Goal: Task Accomplishment & Management: Use online tool/utility

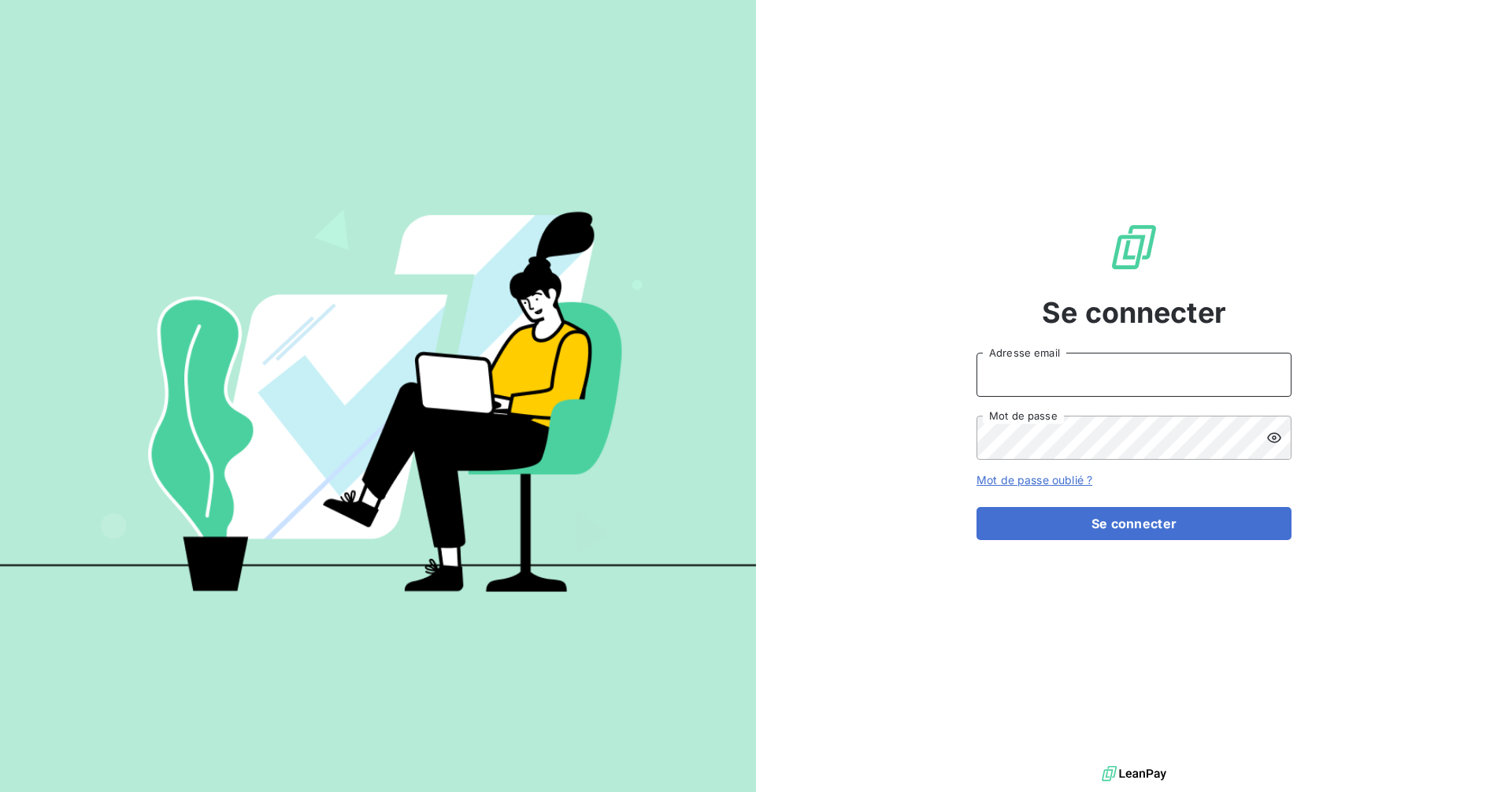
click at [1062, 382] on input "Adresse email" at bounding box center [1134, 375] width 315 height 44
type input "[EMAIL_ADDRESS][DOMAIN_NAME]"
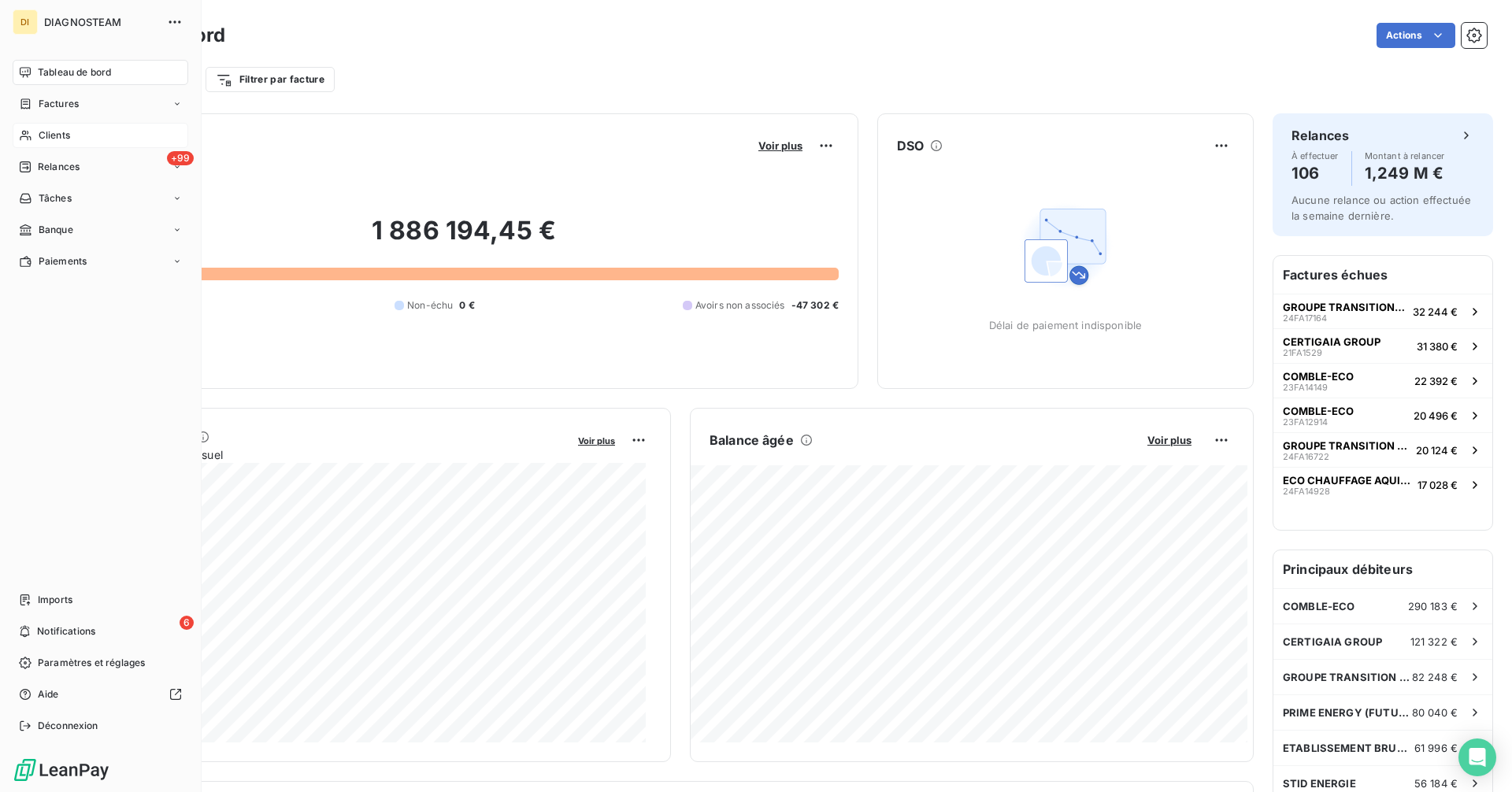
click at [46, 140] on span "Clients" at bounding box center [55, 135] width 32 height 14
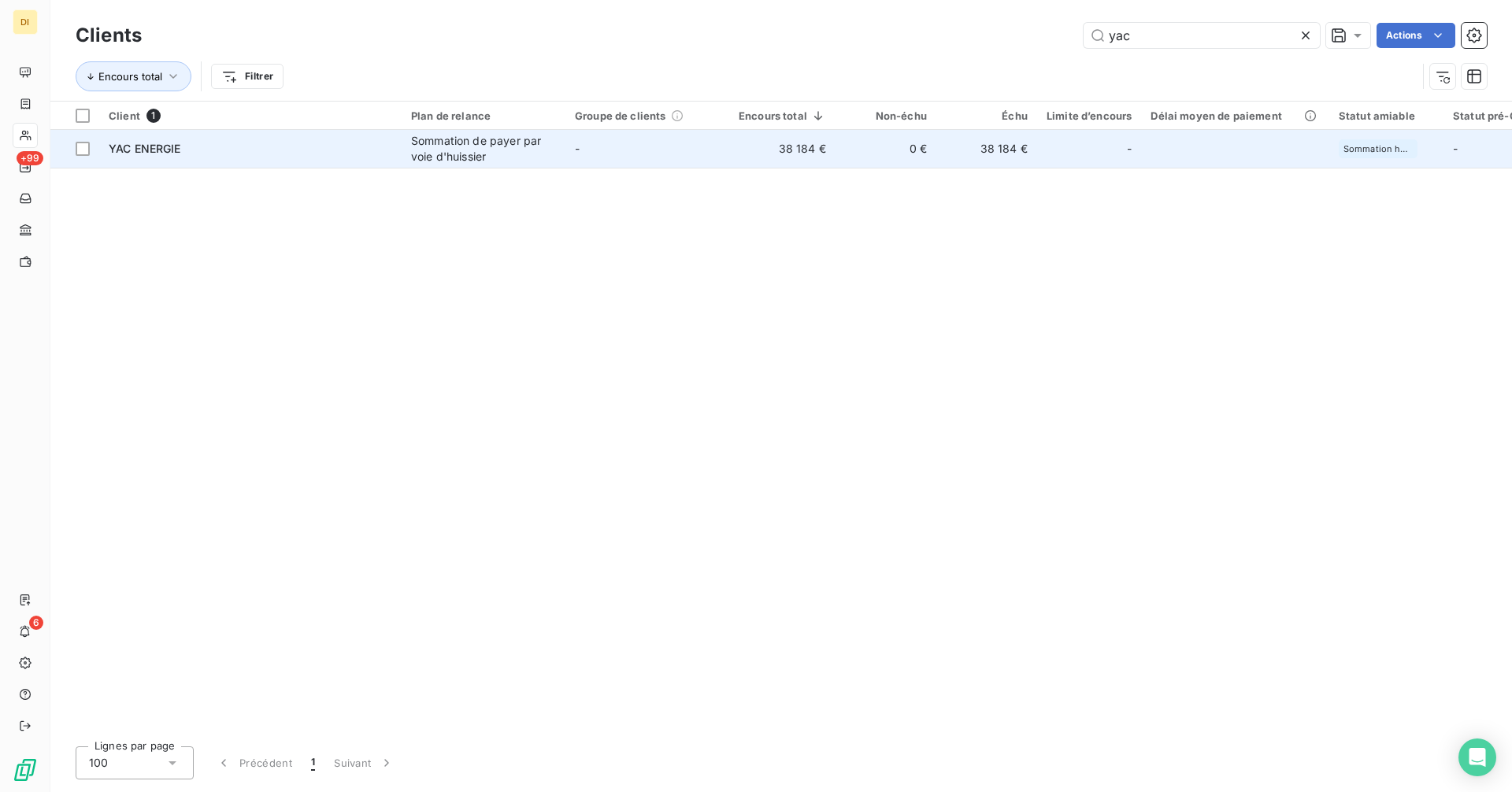
type input "yac"
click at [960, 153] on td "38 184 €" at bounding box center [987, 148] width 101 height 38
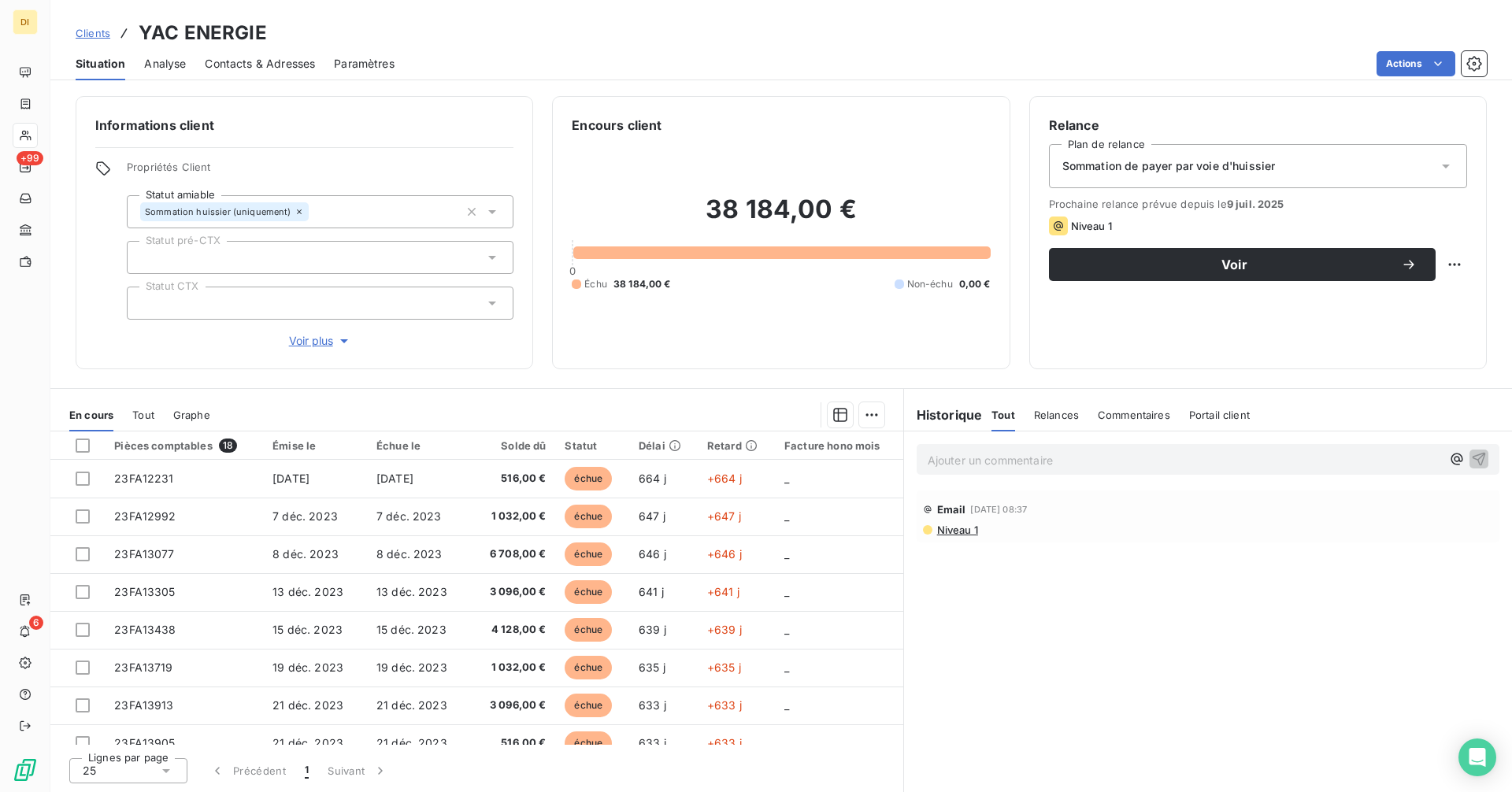
click at [263, 64] on span "Contacts & Adresses" at bounding box center [260, 64] width 111 height 16
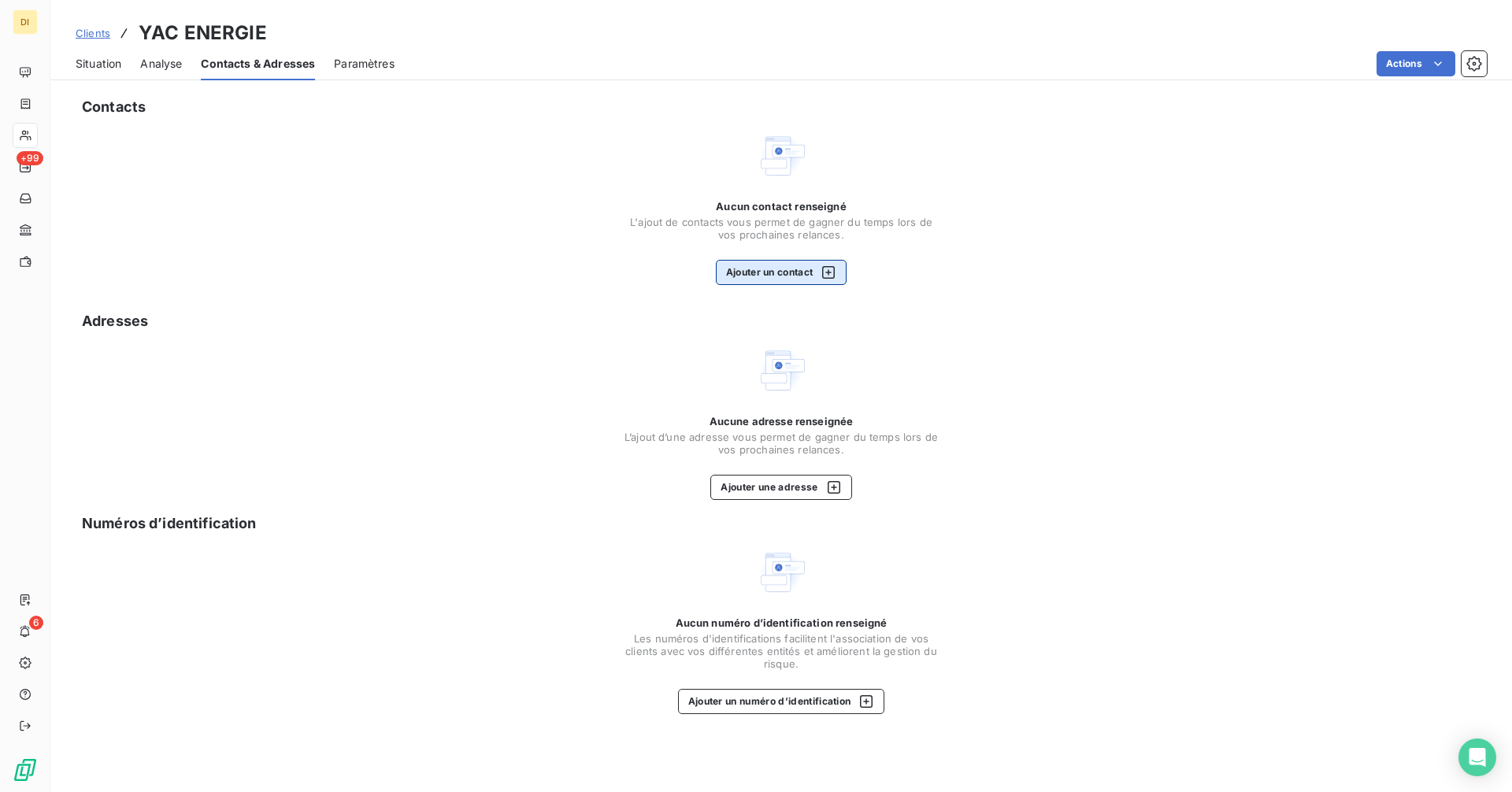
click at [784, 269] on button "Ajouter un contact" at bounding box center [782, 272] width 132 height 26
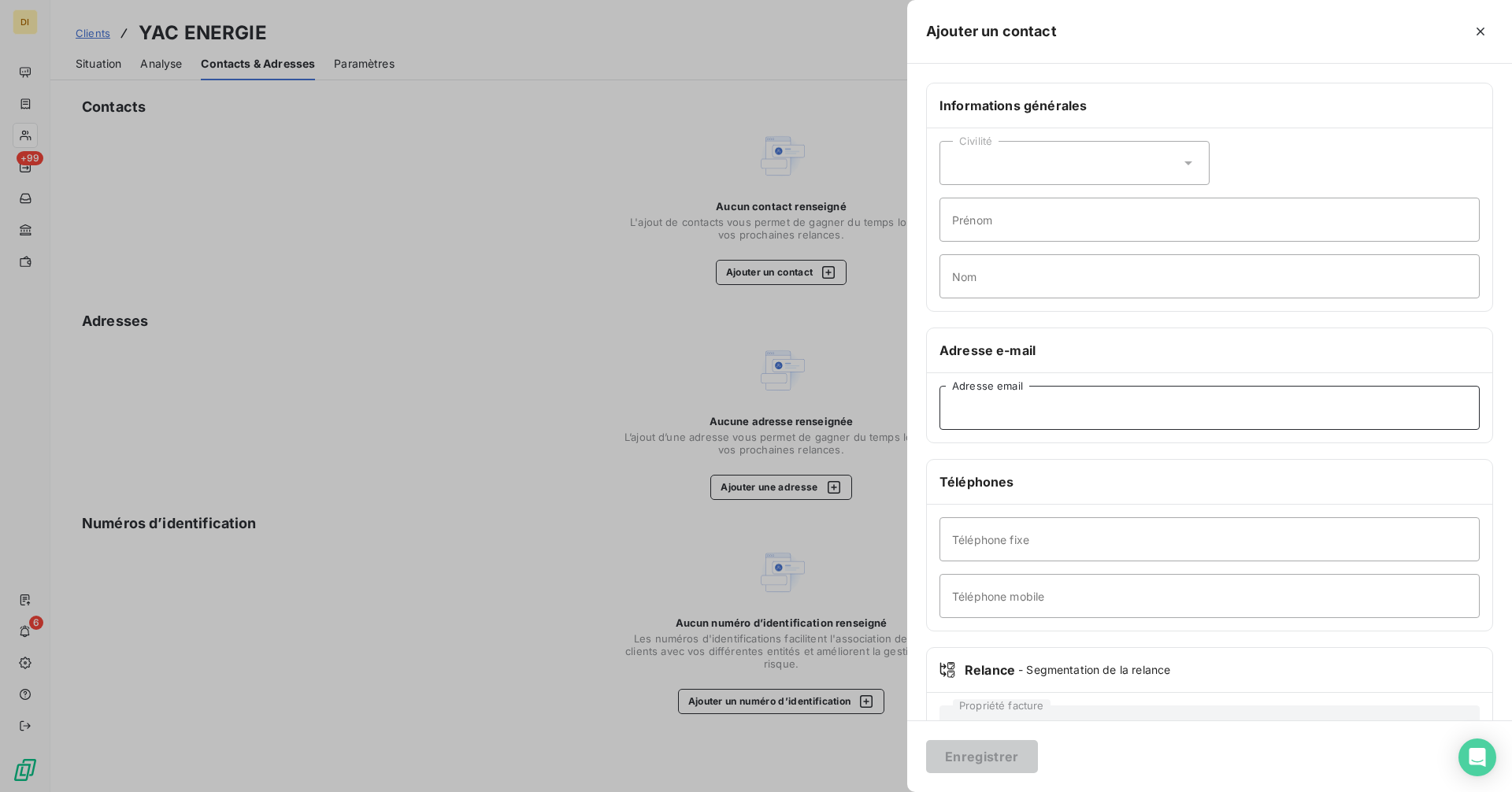
click at [1040, 423] on input "Adresse email" at bounding box center [1210, 407] width 540 height 44
paste input "[EMAIL_ADDRESS][DOMAIN_NAME] 0669540303"
drag, startPoint x: 1249, startPoint y: 407, endPoint x: 1130, endPoint y: 404, distance: 119.0
click at [1130, 404] on input "[EMAIL_ADDRESS][DOMAIN_NAME] 0669540303" at bounding box center [1210, 407] width 540 height 44
type input "[EMAIL_ADDRESS][DOMAIN_NAME]"
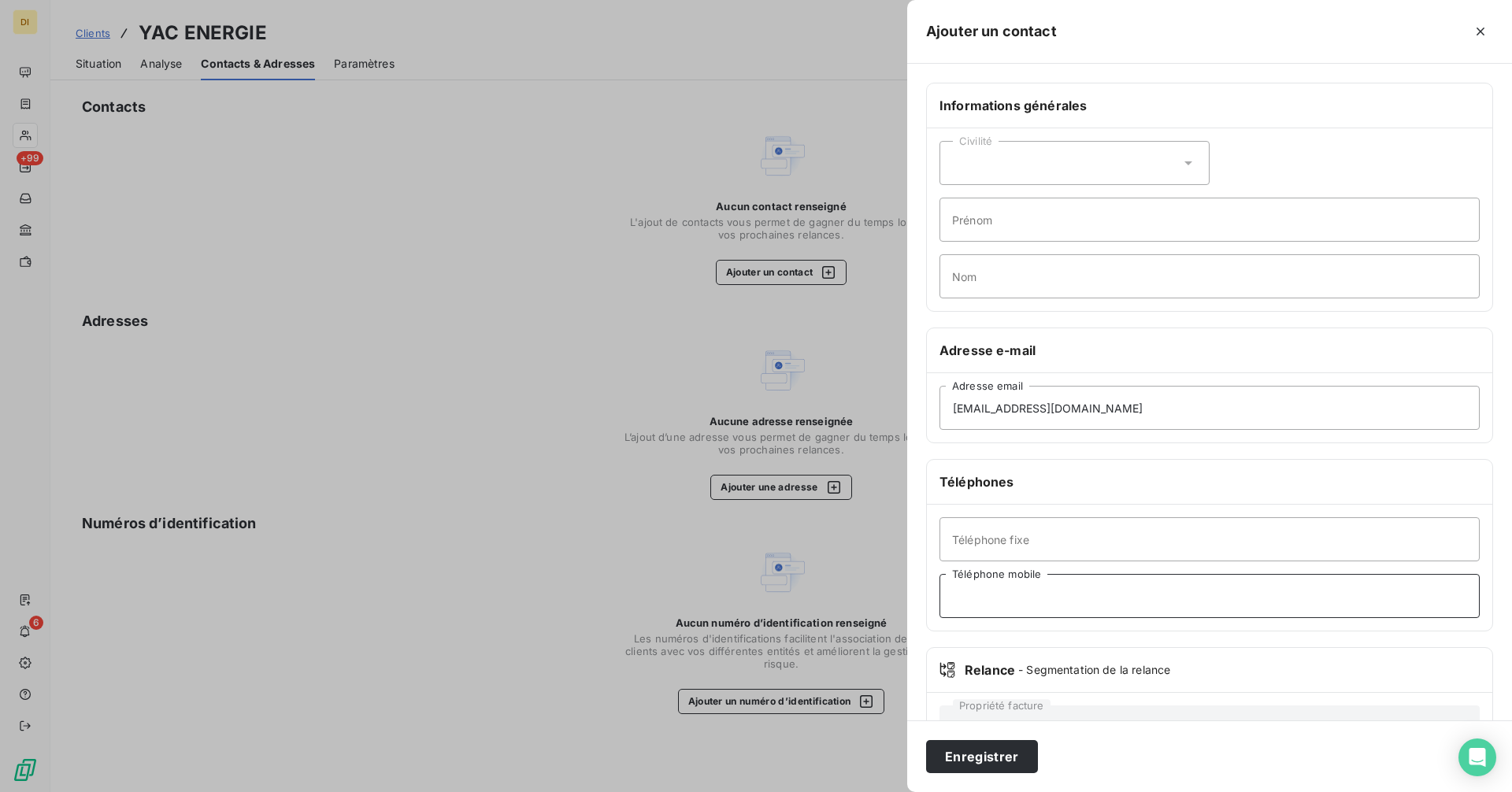
click at [1017, 588] on input "Téléphone mobile" at bounding box center [1210, 596] width 540 height 44
paste input "0669540303"
click at [977, 596] on input "0669540303" at bounding box center [1210, 596] width 540 height 44
type input "0669540303"
drag, startPoint x: 993, startPoint y: 753, endPoint x: 1016, endPoint y: 741, distance: 25.9
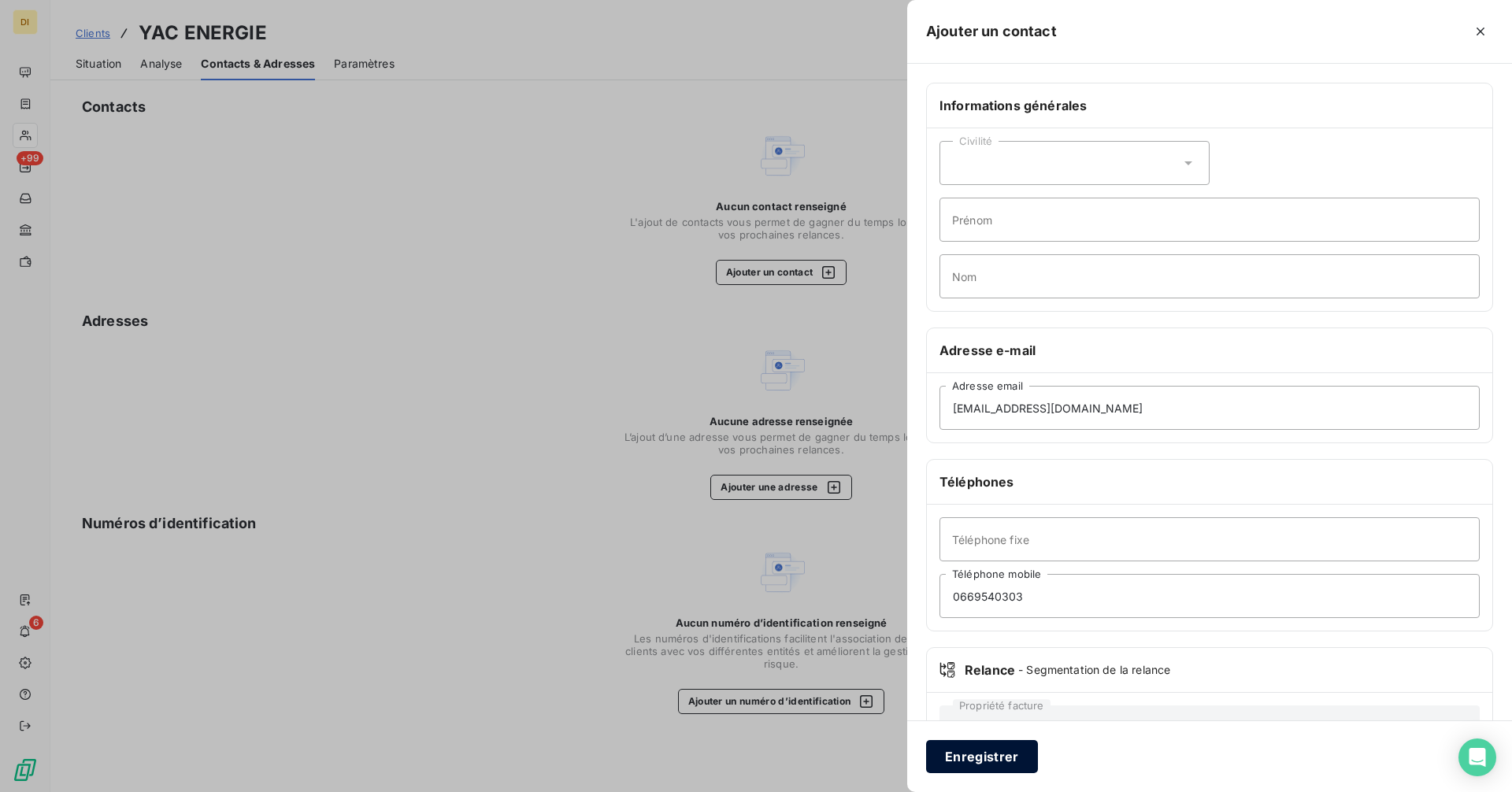
click at [994, 753] on button "Enregistrer" at bounding box center [982, 756] width 111 height 33
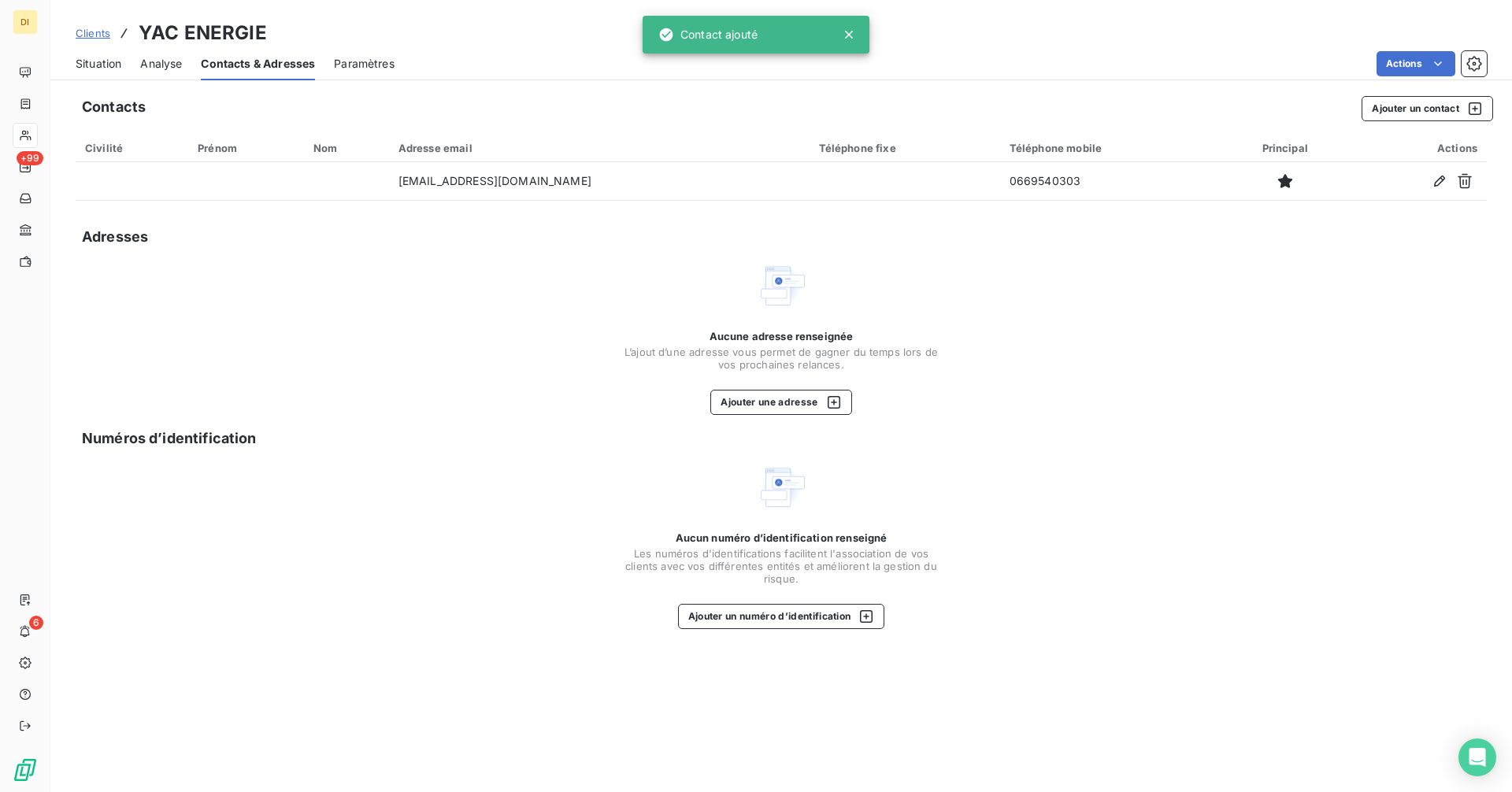
click at [83, 67] on span "Situation" at bounding box center [99, 64] width 46 height 16
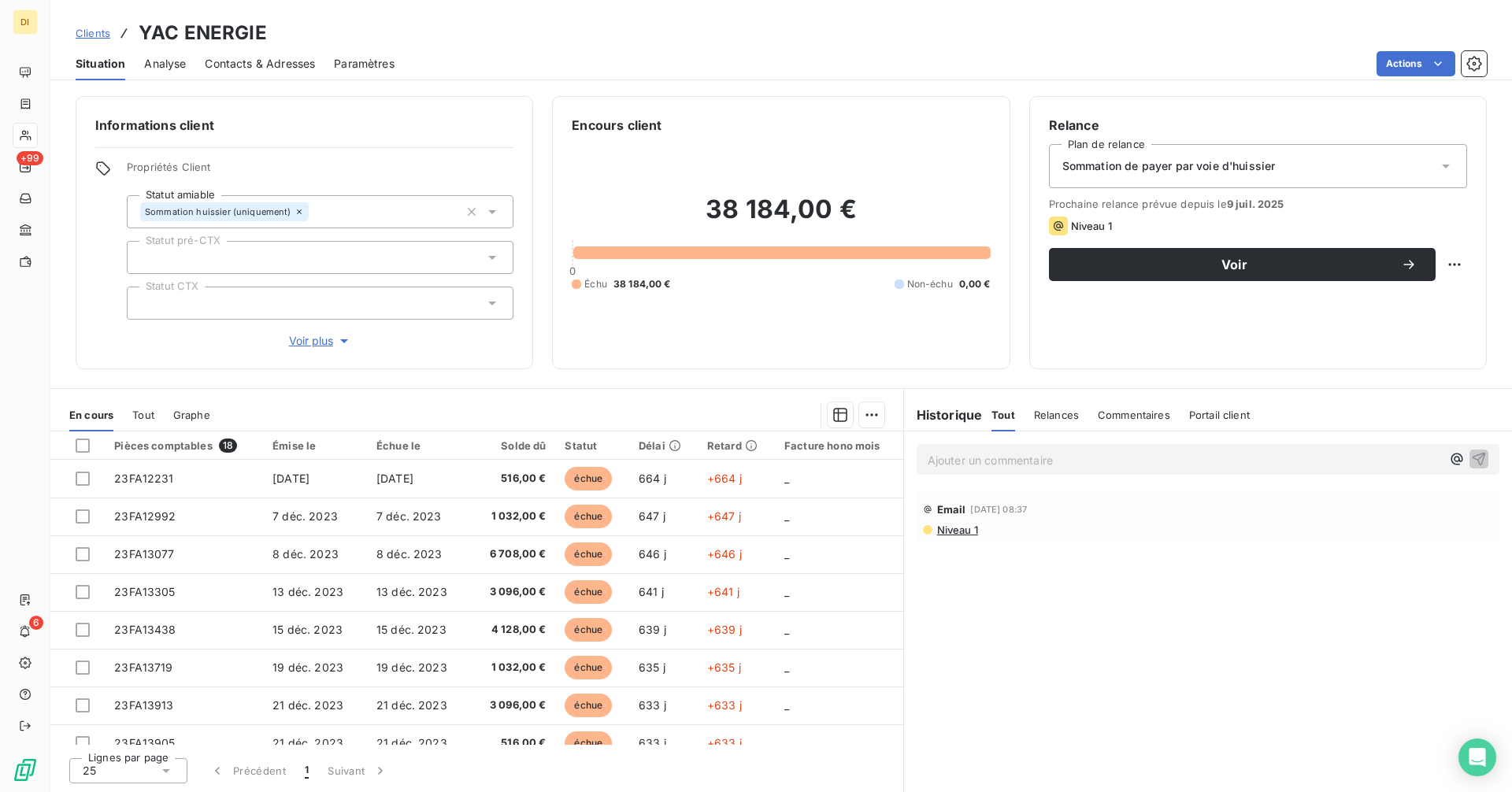
click at [1253, 176] on div "Sommation de payer par voie d'huissier" at bounding box center [1257, 166] width 418 height 44
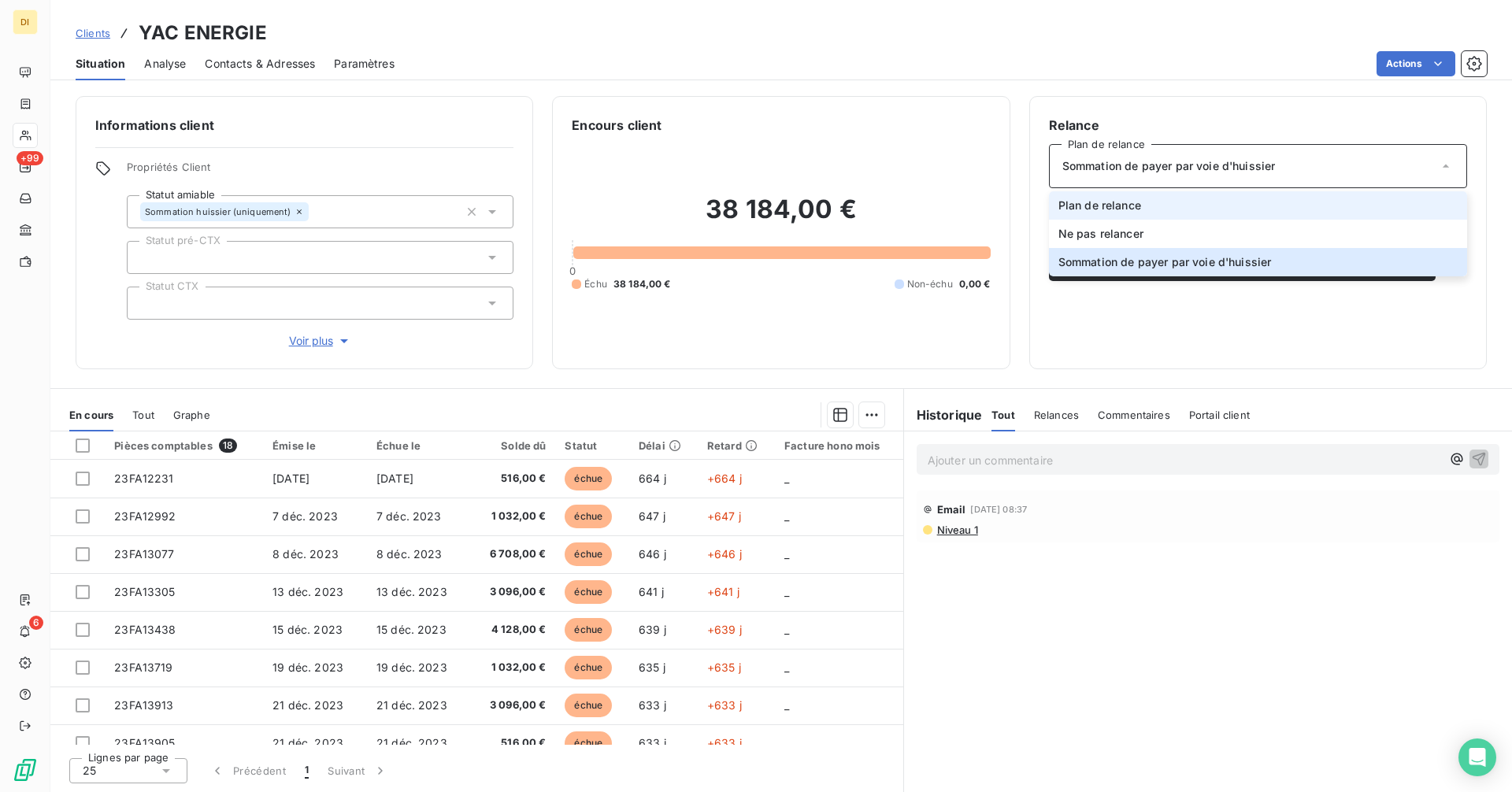
click at [1241, 198] on li "Plan de relance" at bounding box center [1257, 205] width 418 height 28
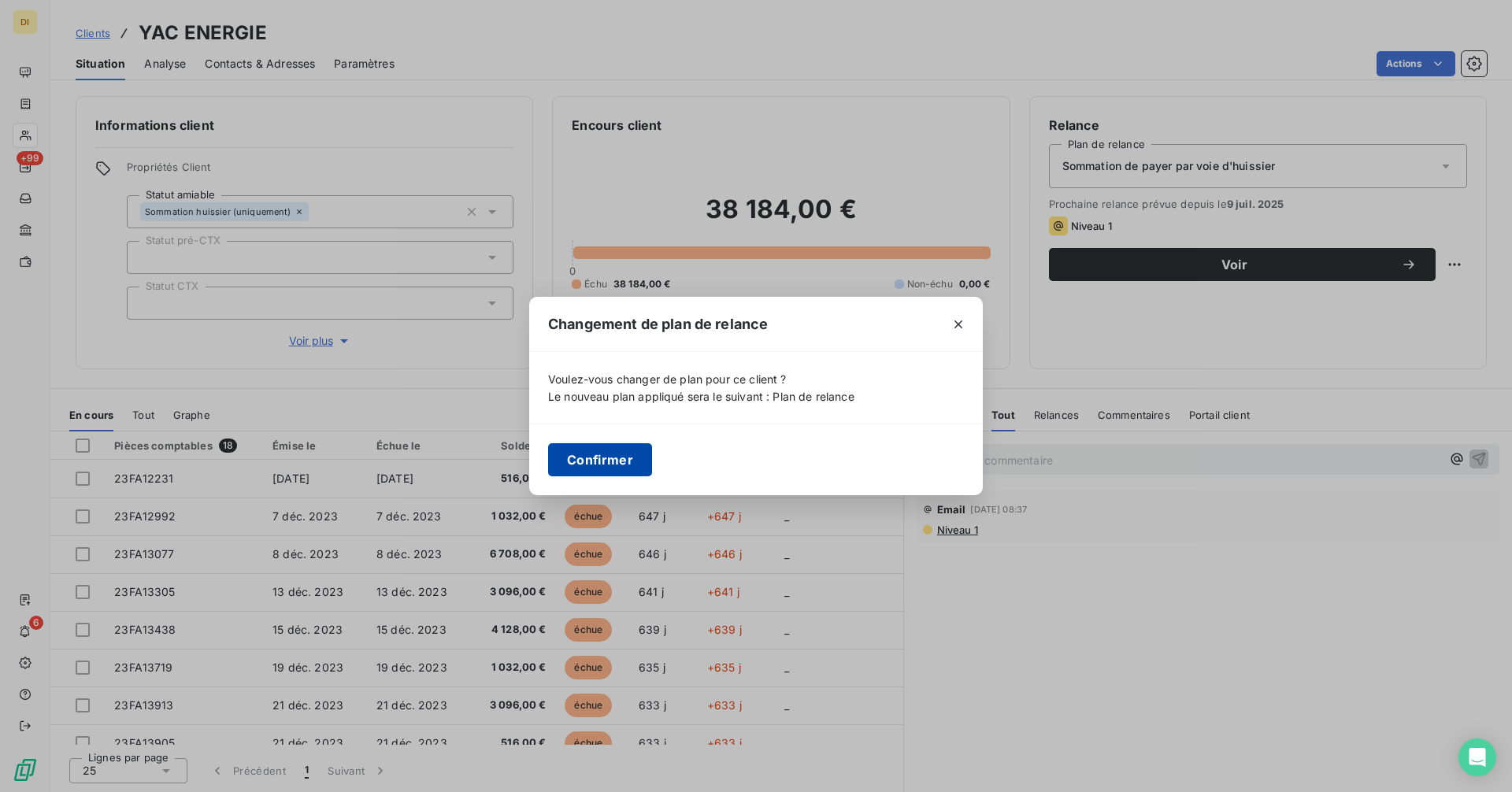
click at [613, 458] on button "Confirmer" at bounding box center [600, 459] width 104 height 33
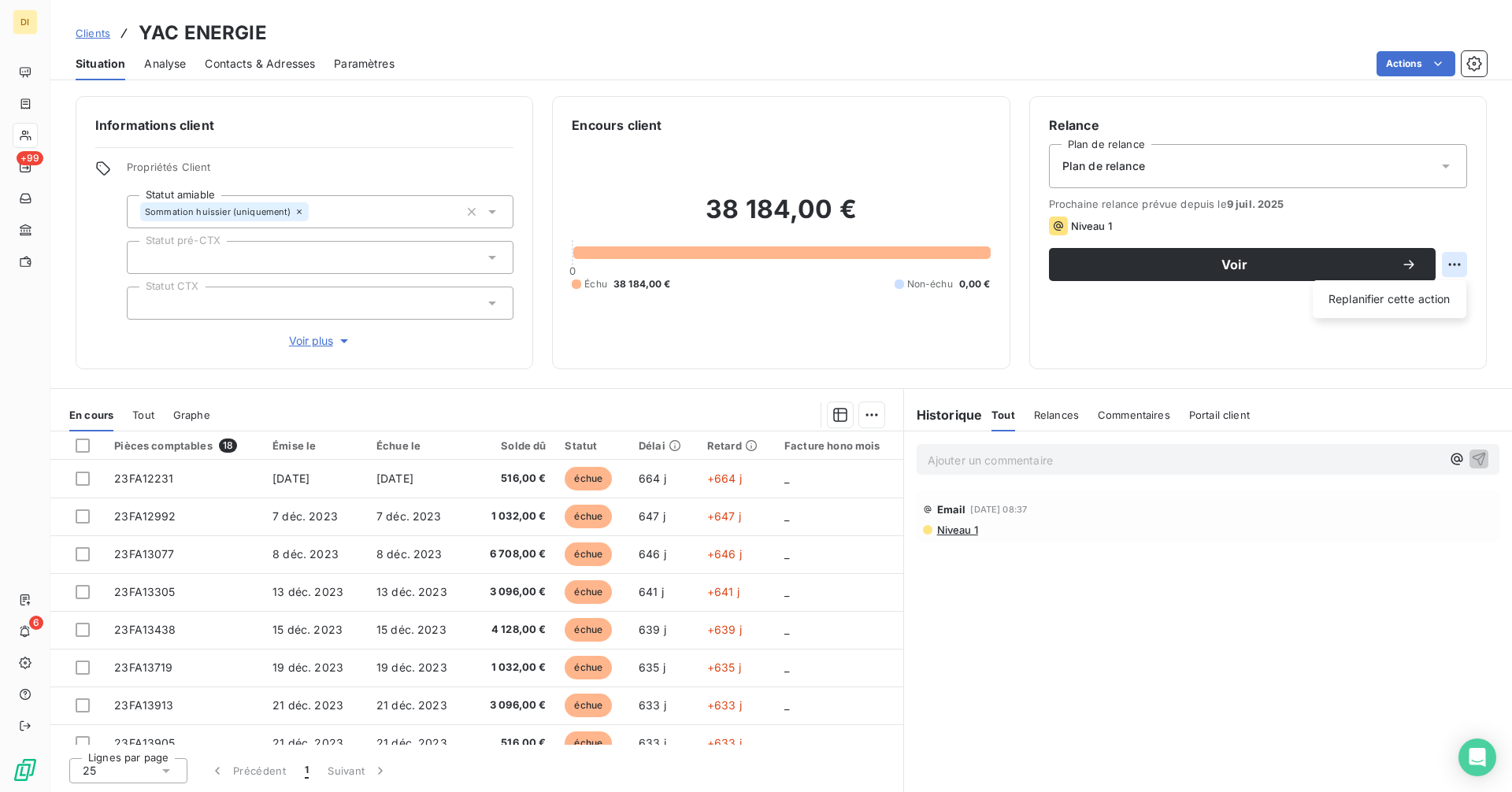
click at [1455, 270] on html "DI +99 6 Clients YAC ENERGIE Situation Analyse Contacts & Adresses Paramètres A…" at bounding box center [756, 396] width 1512 height 792
click at [1429, 306] on div "Replanifier cette action" at bounding box center [1389, 299] width 141 height 26
select select "8"
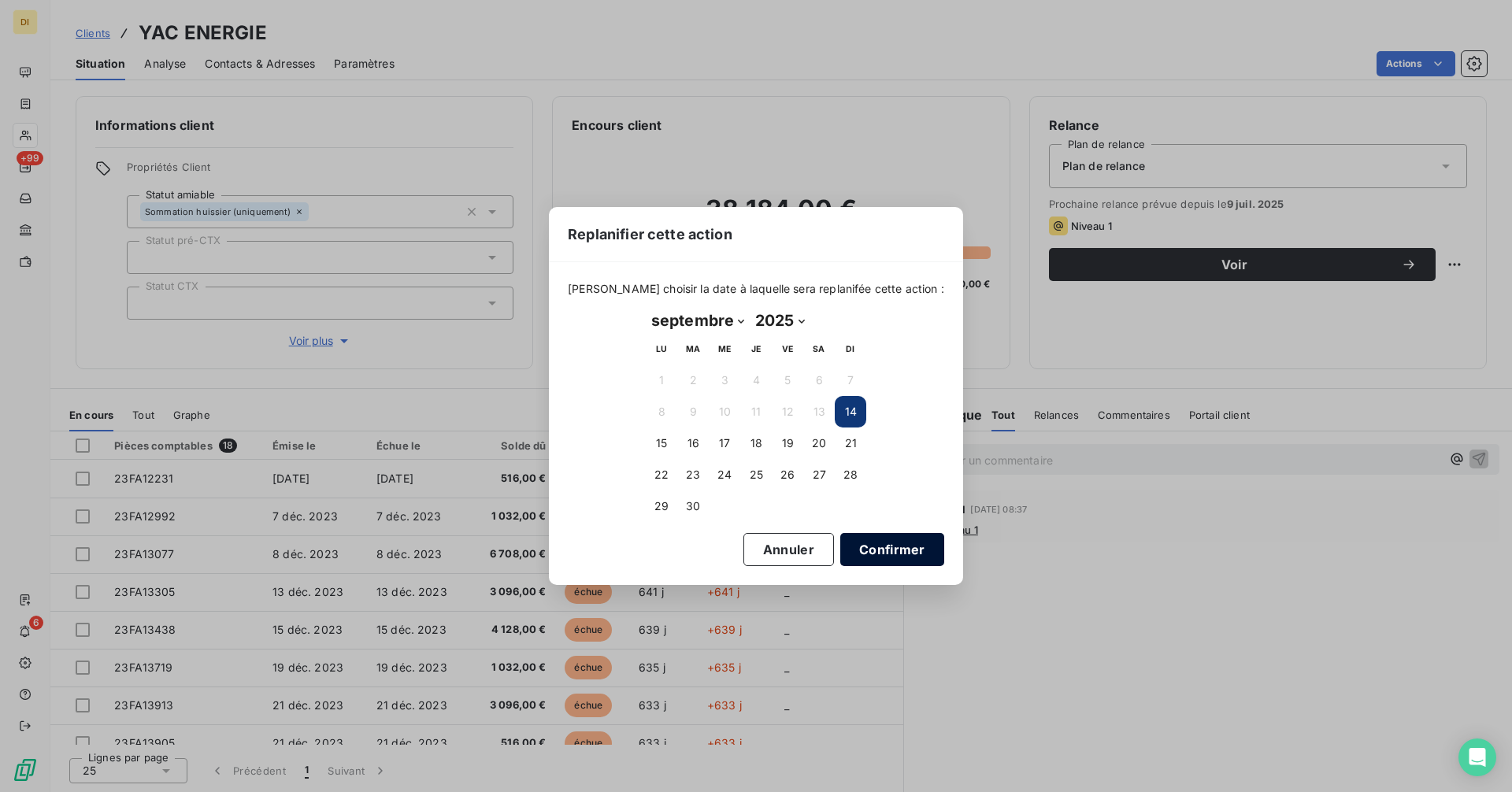
click at [859, 542] on button "Confirmer" at bounding box center [892, 549] width 104 height 33
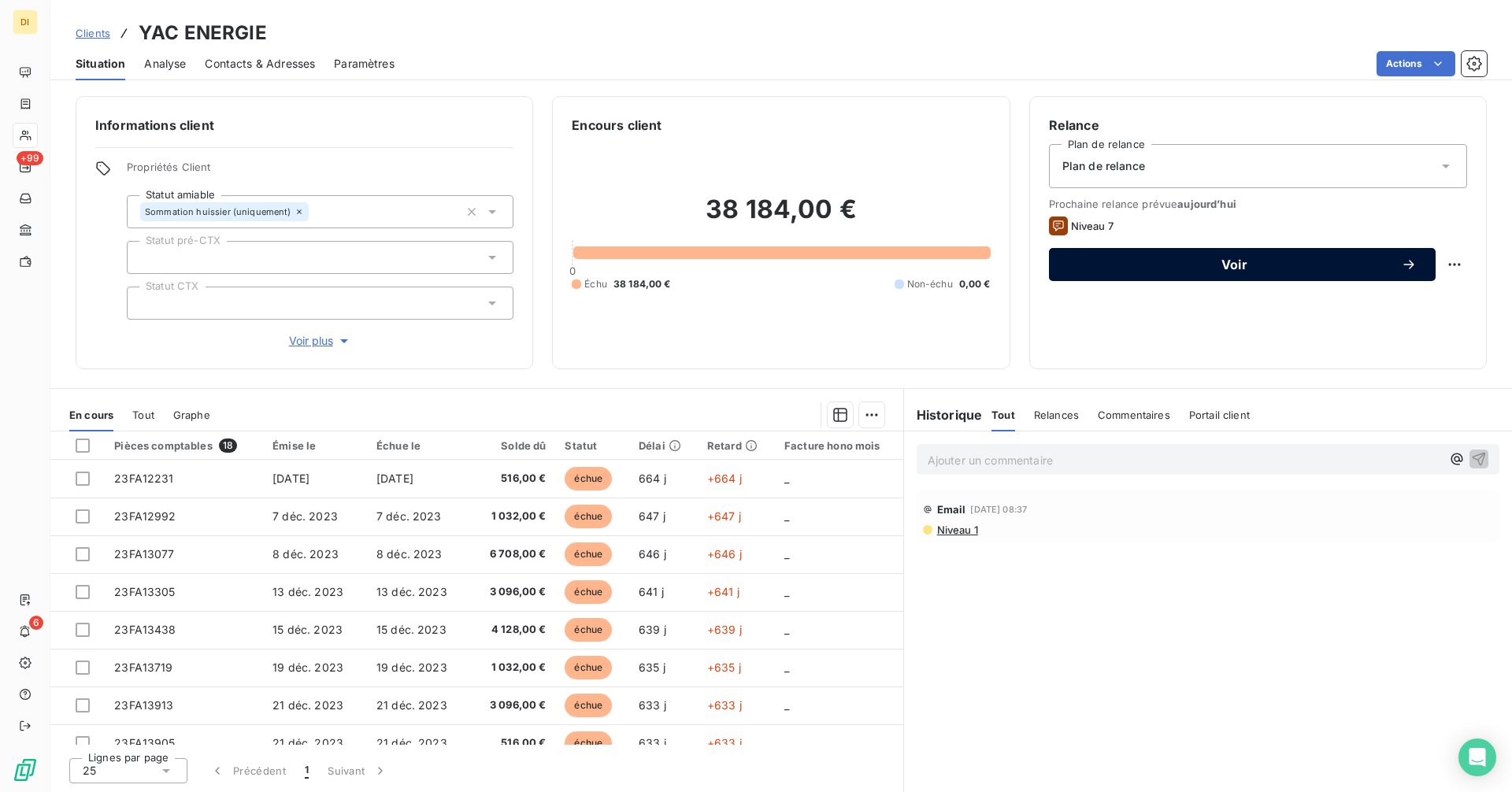
click at [1208, 264] on span "Voir" at bounding box center [1234, 264] width 333 height 12
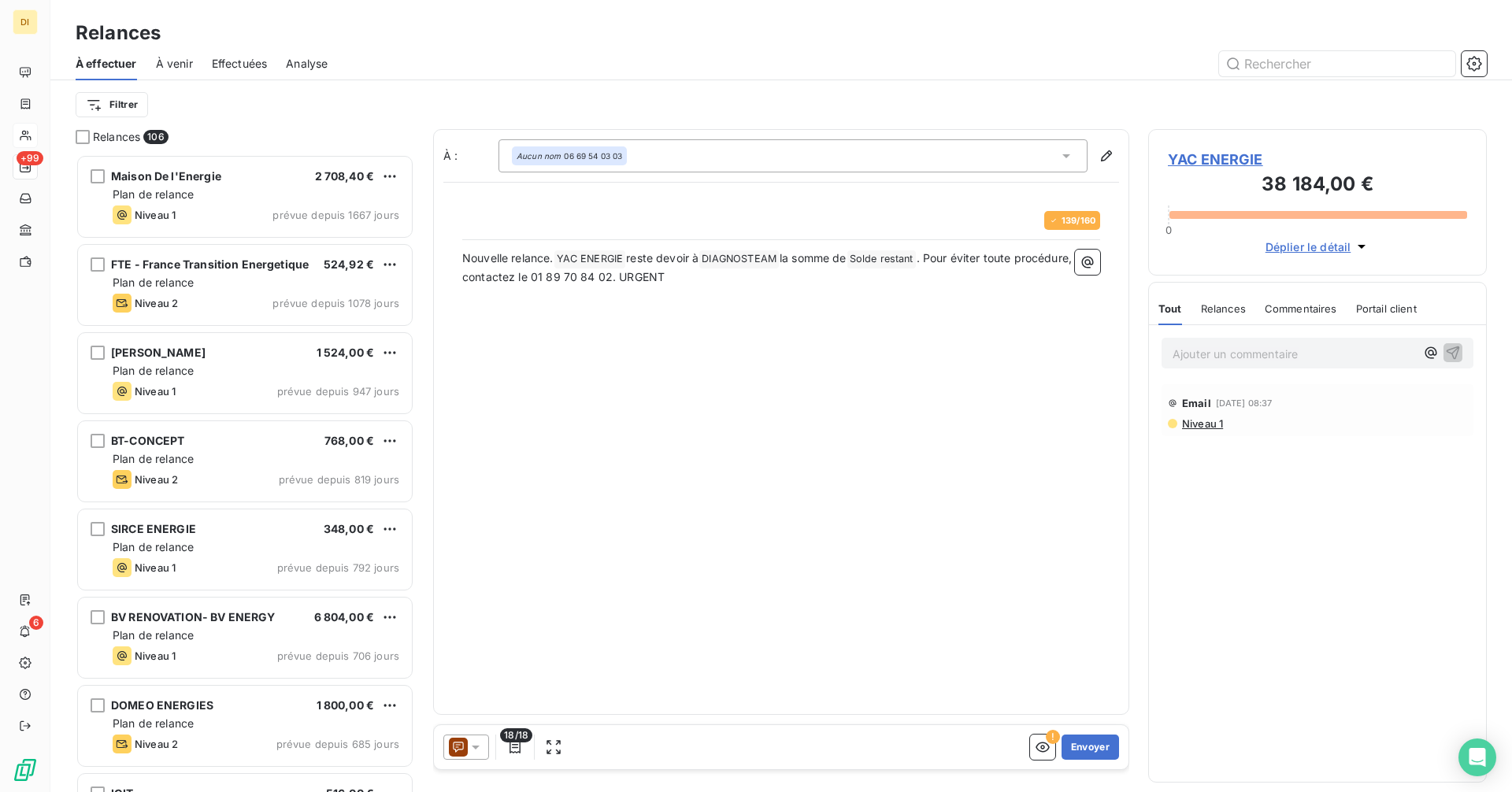
scroll to position [626, 327]
click at [466, 746] on icon at bounding box center [458, 747] width 19 height 19
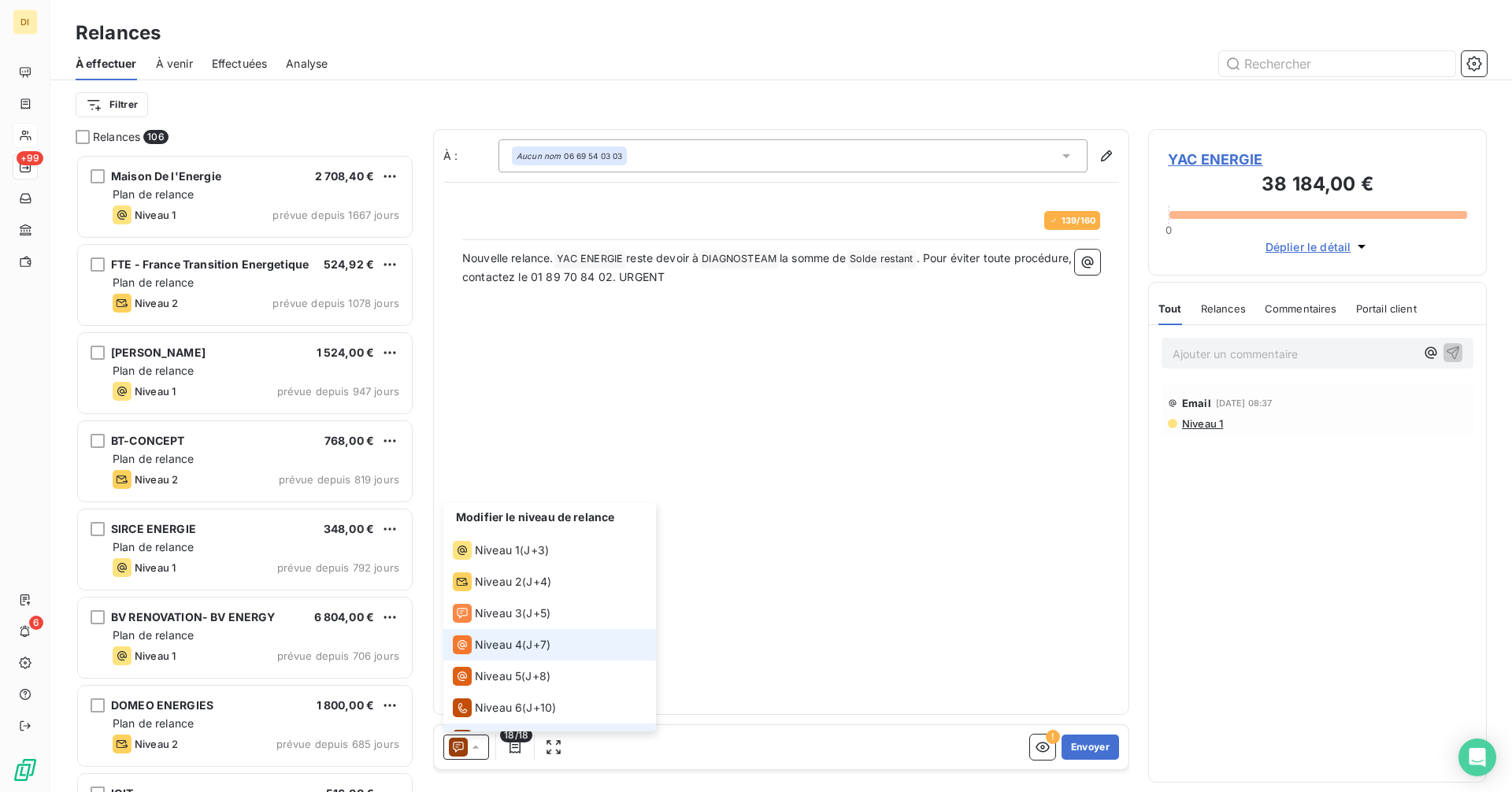
scroll to position [24, 0]
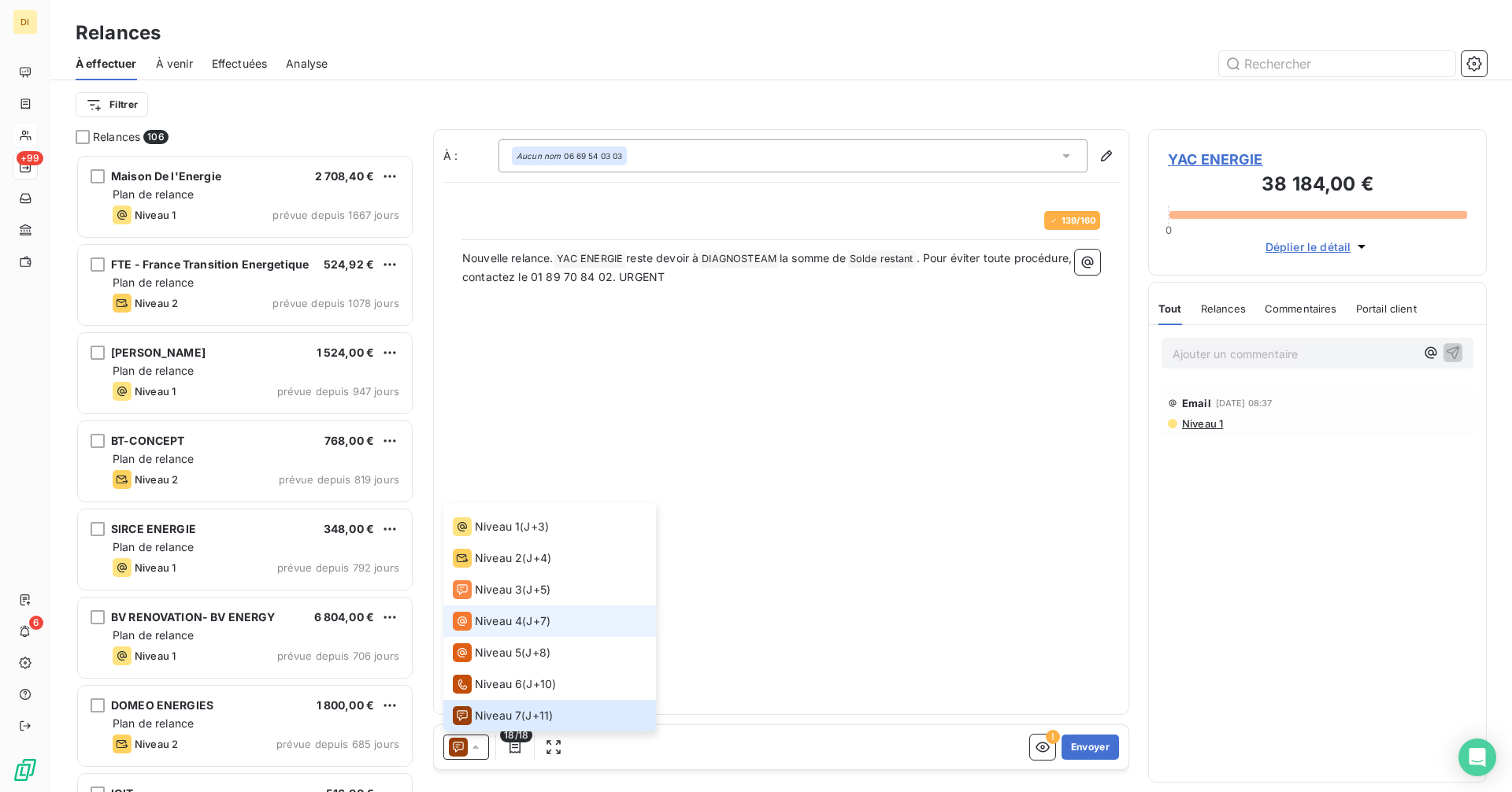
click at [496, 619] on span "Niveau 4" at bounding box center [498, 621] width 47 height 16
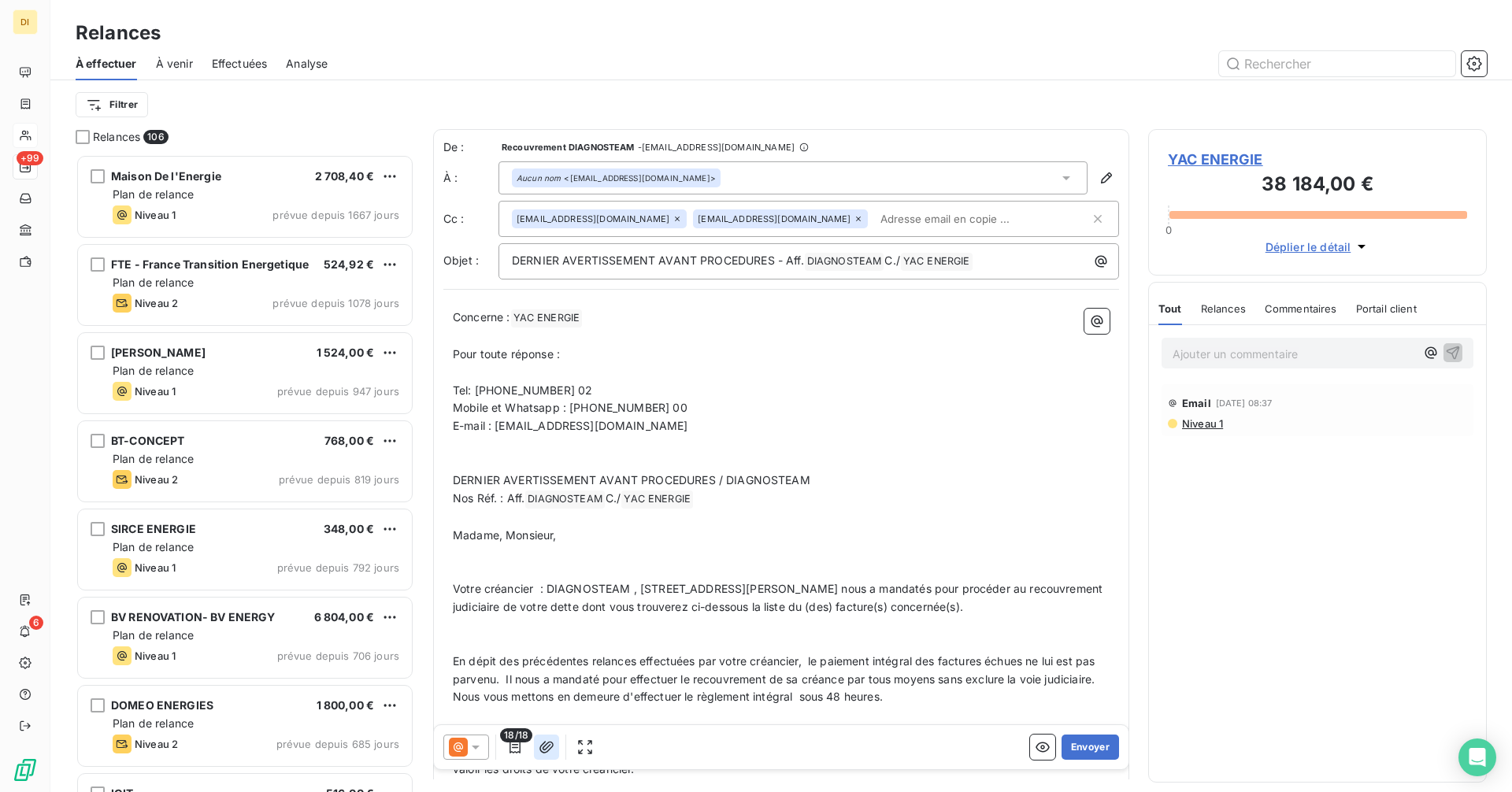
click at [539, 744] on icon "button" at bounding box center [546, 747] width 16 height 16
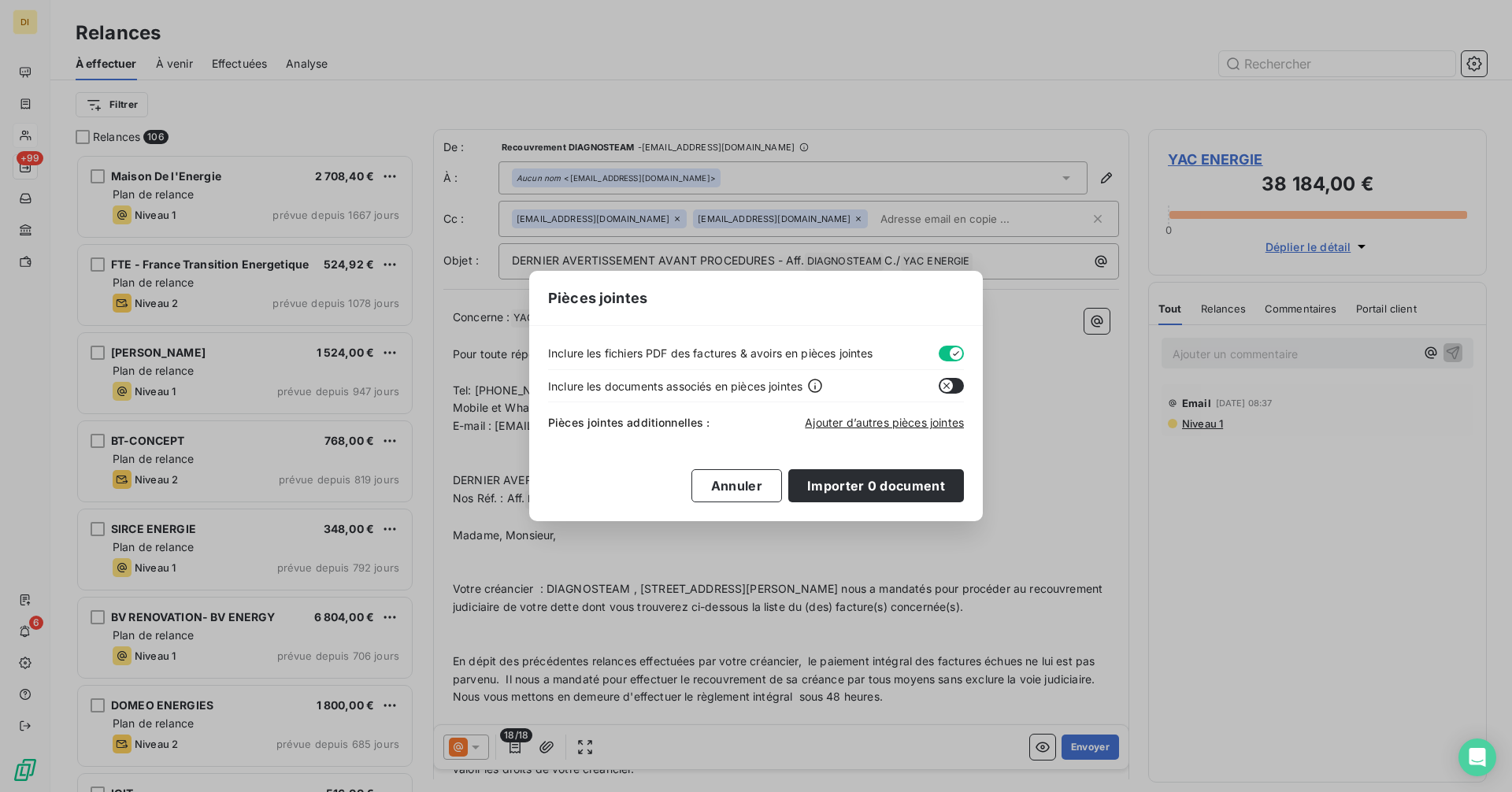
click at [939, 354] on button "button" at bounding box center [951, 354] width 26 height 16
click at [864, 421] on span "Ajouter d’autres pièces jointes" at bounding box center [884, 422] width 159 height 13
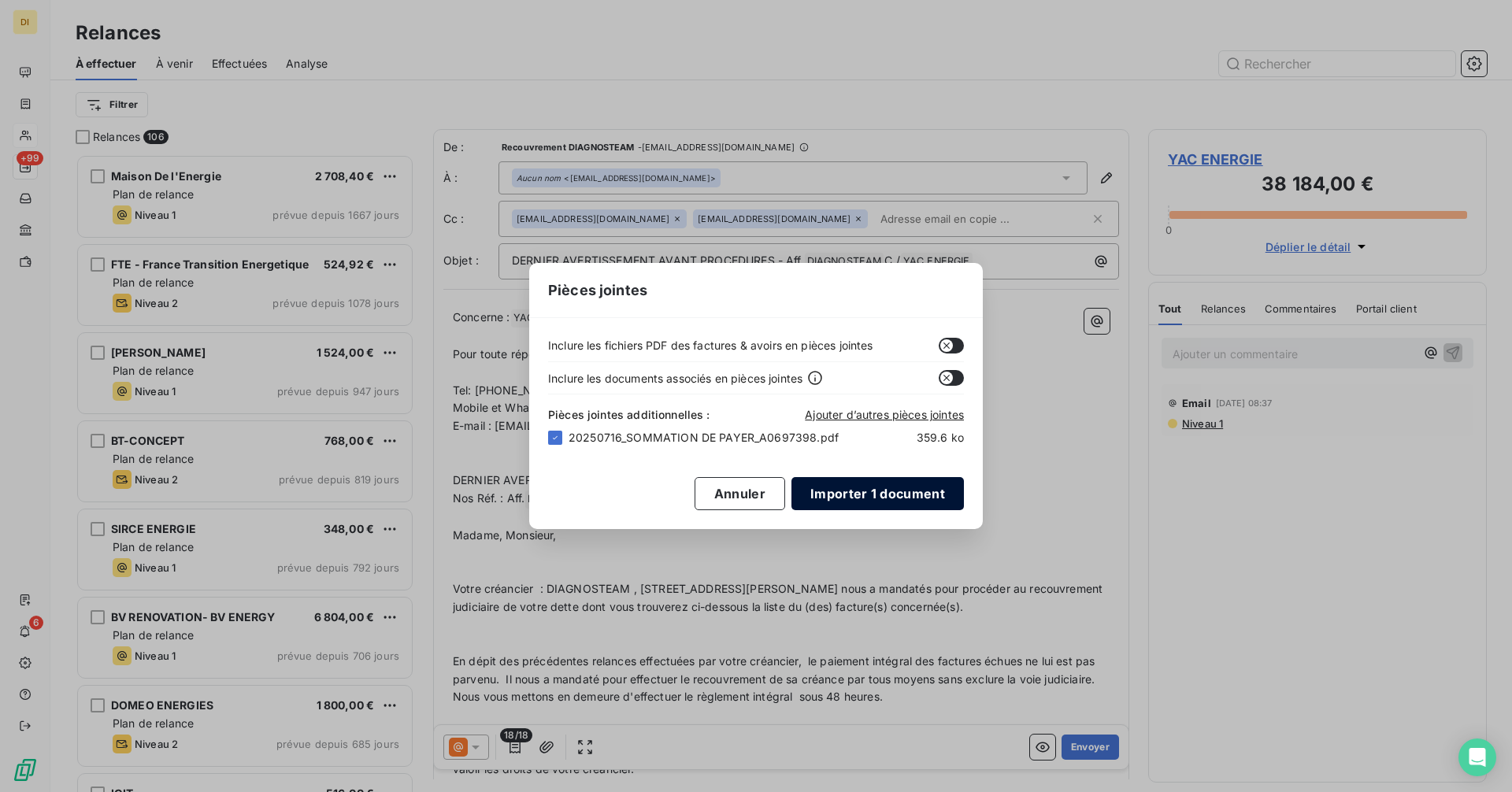
click at [905, 490] on button "Importer 1 document" at bounding box center [877, 493] width 172 height 33
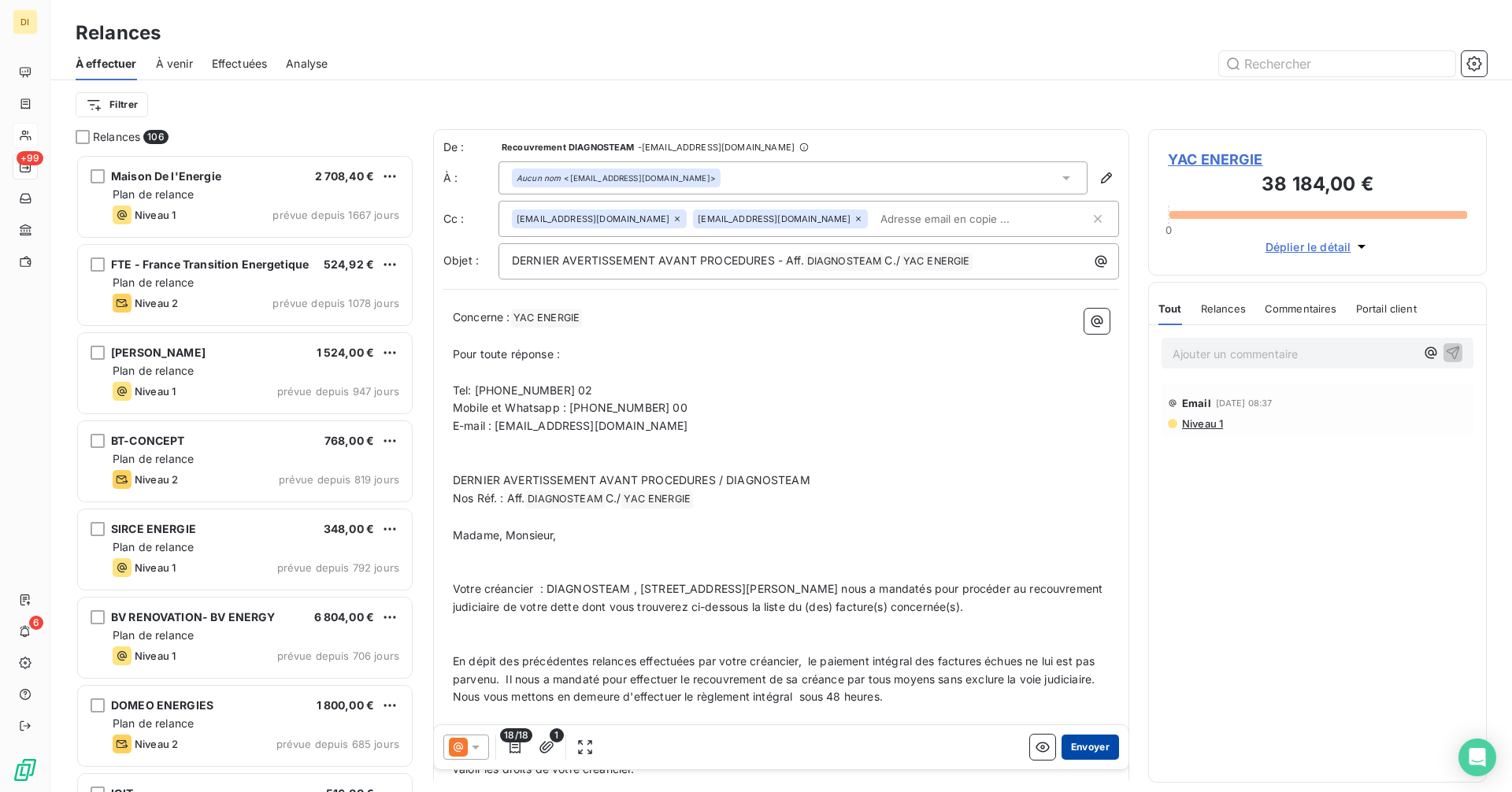
click at [1072, 742] on button "Envoyer" at bounding box center [1090, 747] width 57 height 26
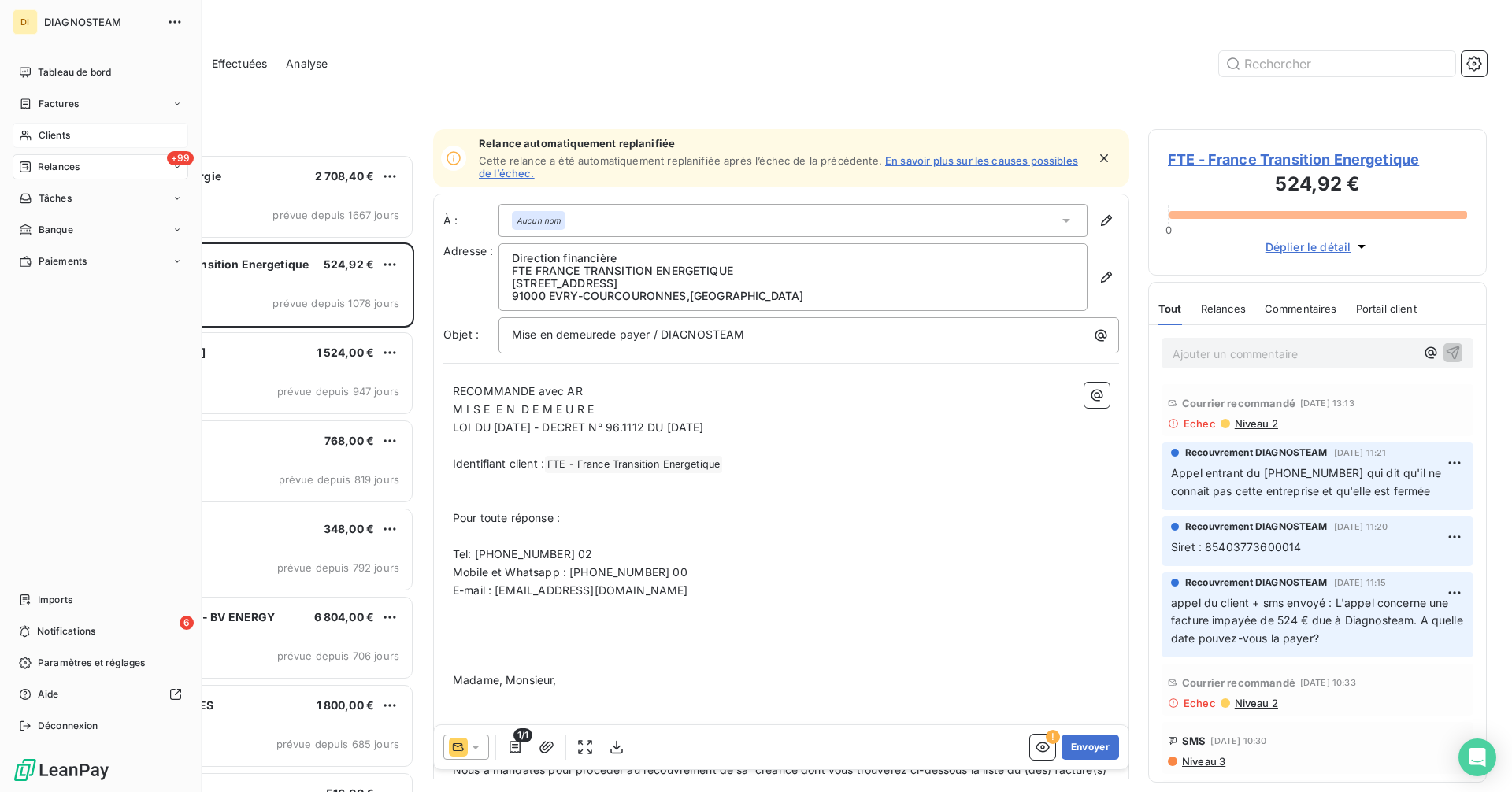
click at [53, 139] on span "Clients" at bounding box center [55, 135] width 32 height 14
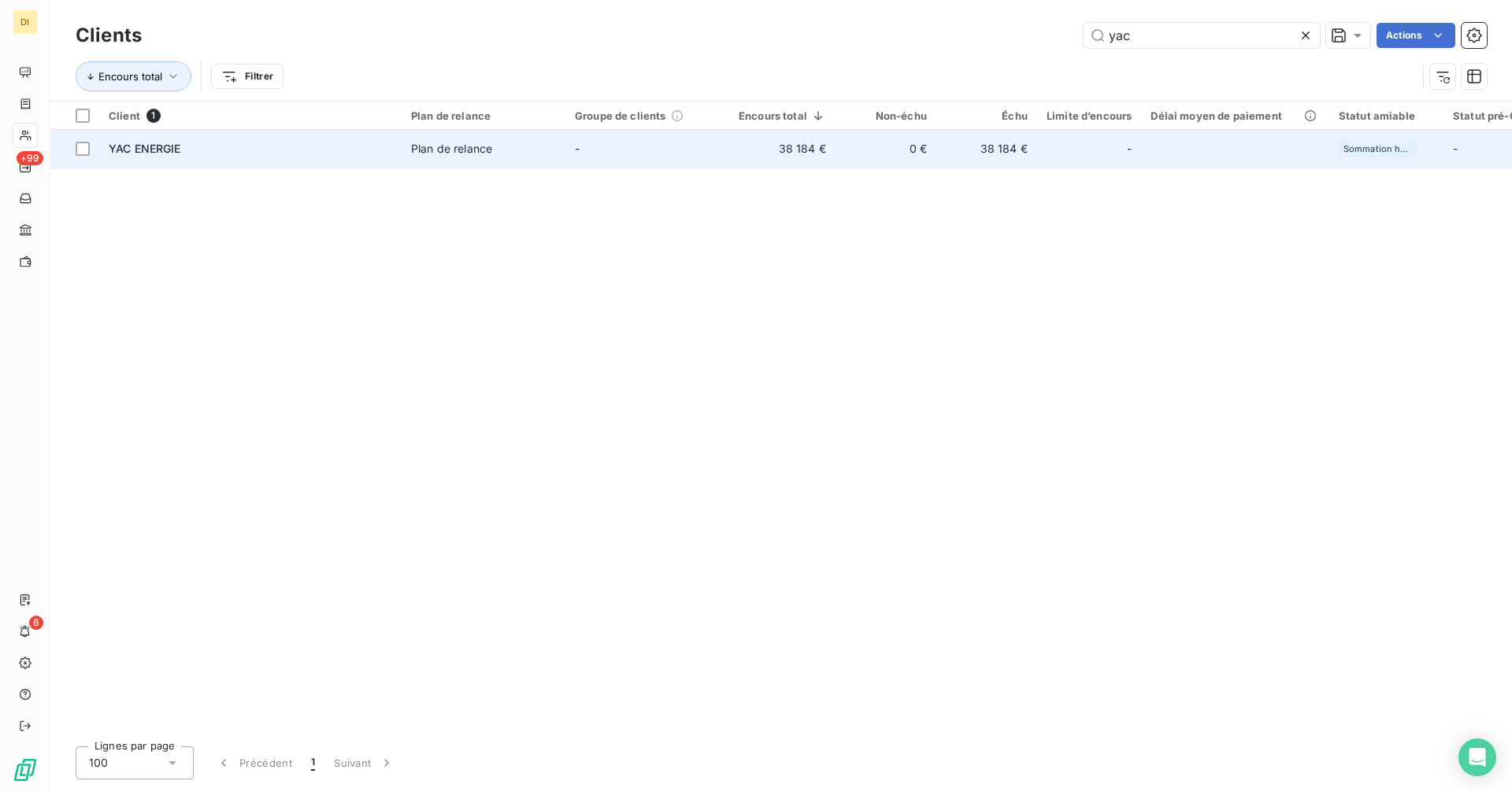
click at [518, 149] on span "Plan de relance" at bounding box center [484, 148] width 145 height 16
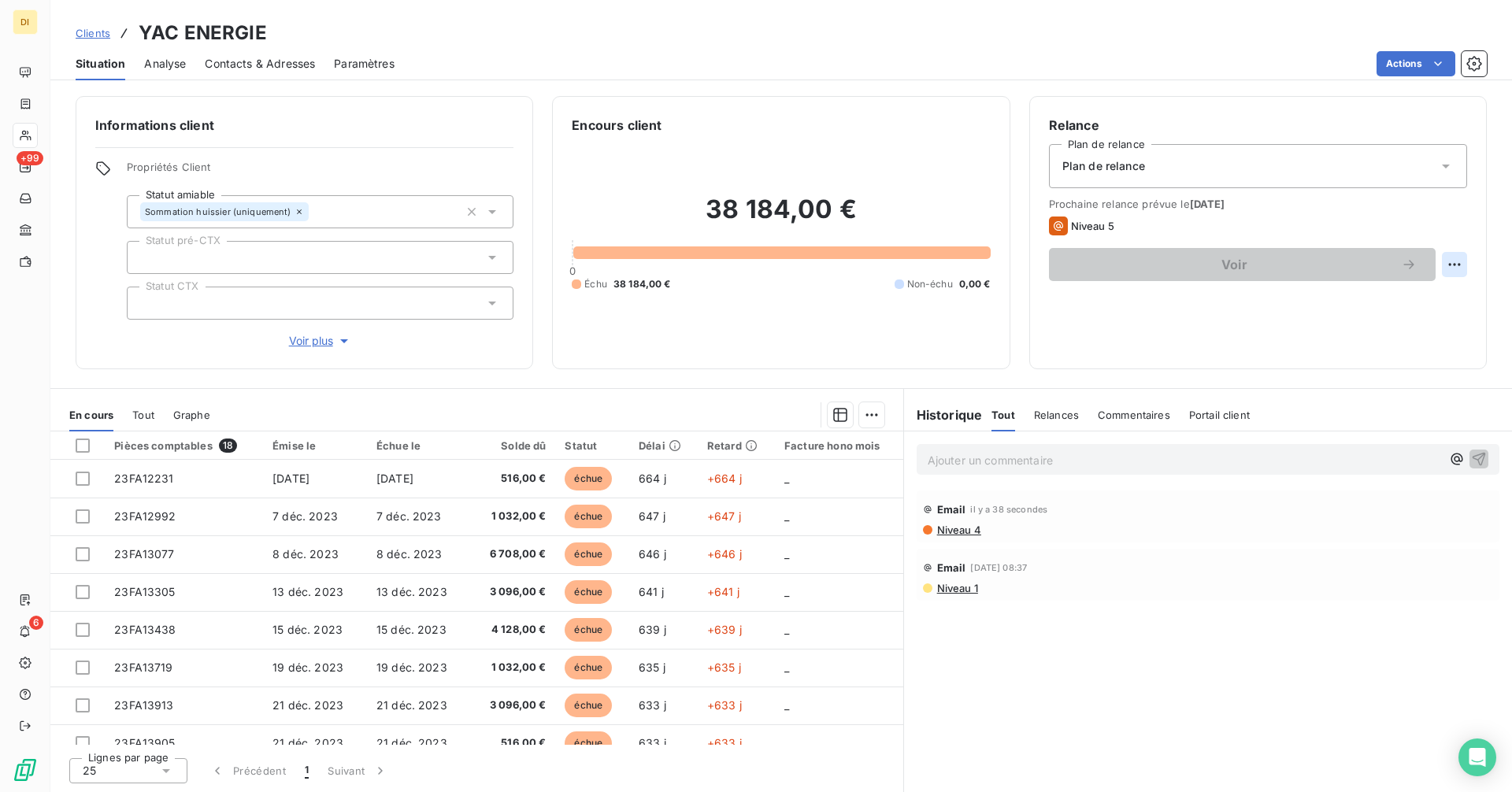
click at [1457, 260] on html "DI +99 6 Clients YAC ENERGIE Situation Analyse Contacts & Adresses Paramètres A…" at bounding box center [756, 396] width 1512 height 792
click at [1392, 294] on div "Replanifier cette action" at bounding box center [1389, 299] width 141 height 26
select select "8"
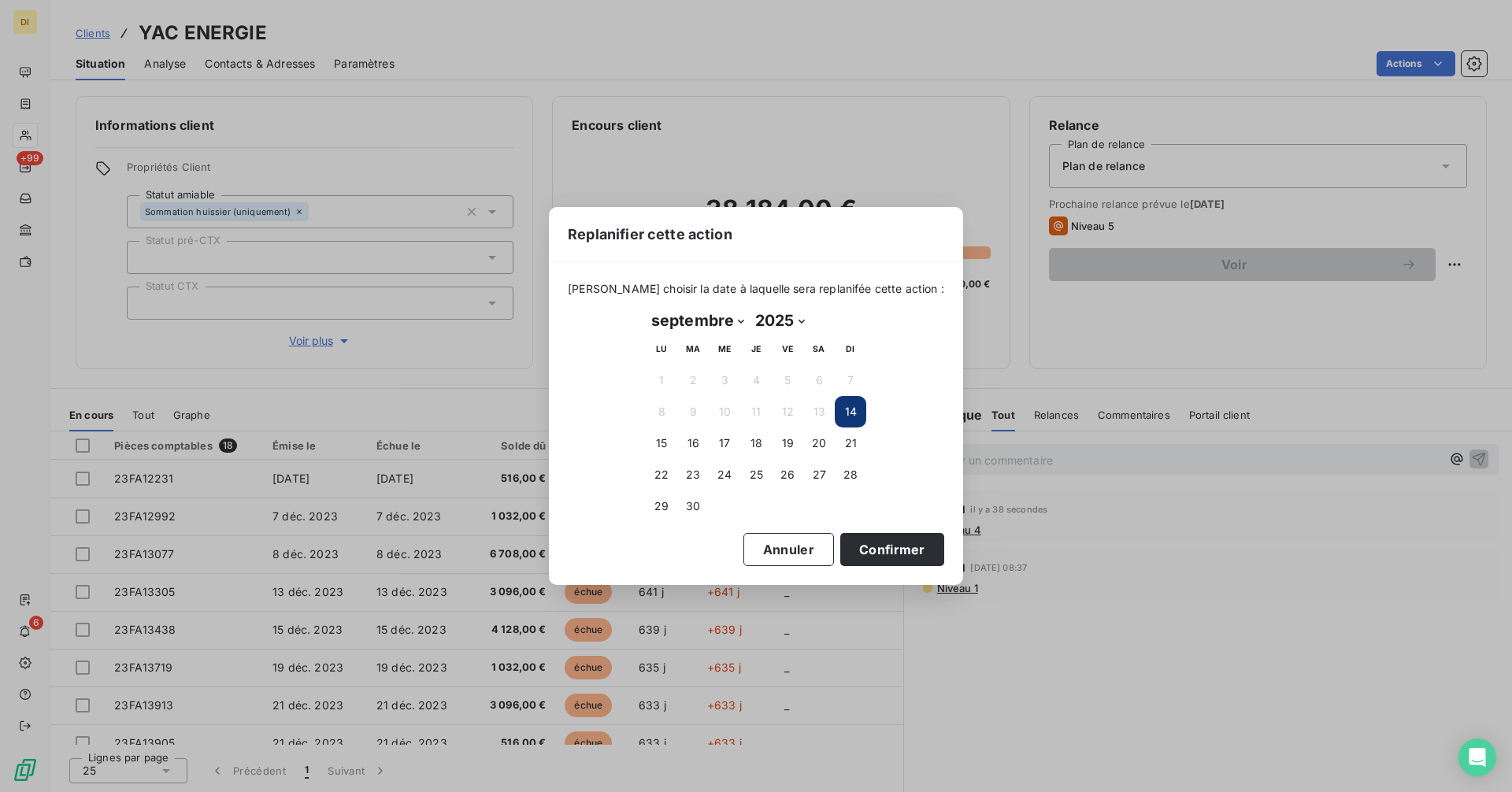
drag, startPoint x: 863, startPoint y: 540, endPoint x: 875, endPoint y: 529, distance: 16.3
click at [866, 540] on button "Confirmer" at bounding box center [892, 549] width 104 height 33
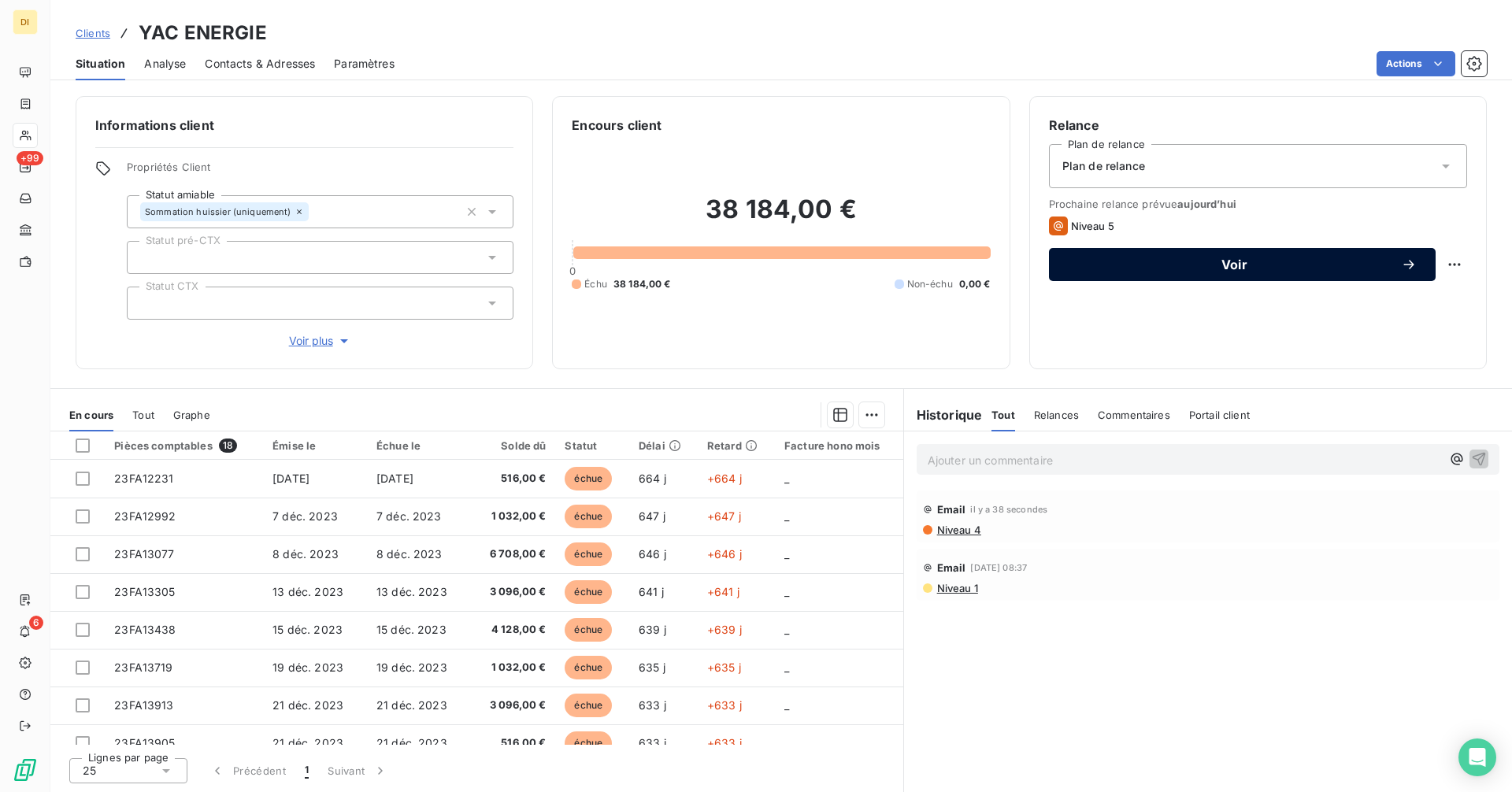
click at [1133, 267] on span "Voir" at bounding box center [1234, 264] width 333 height 12
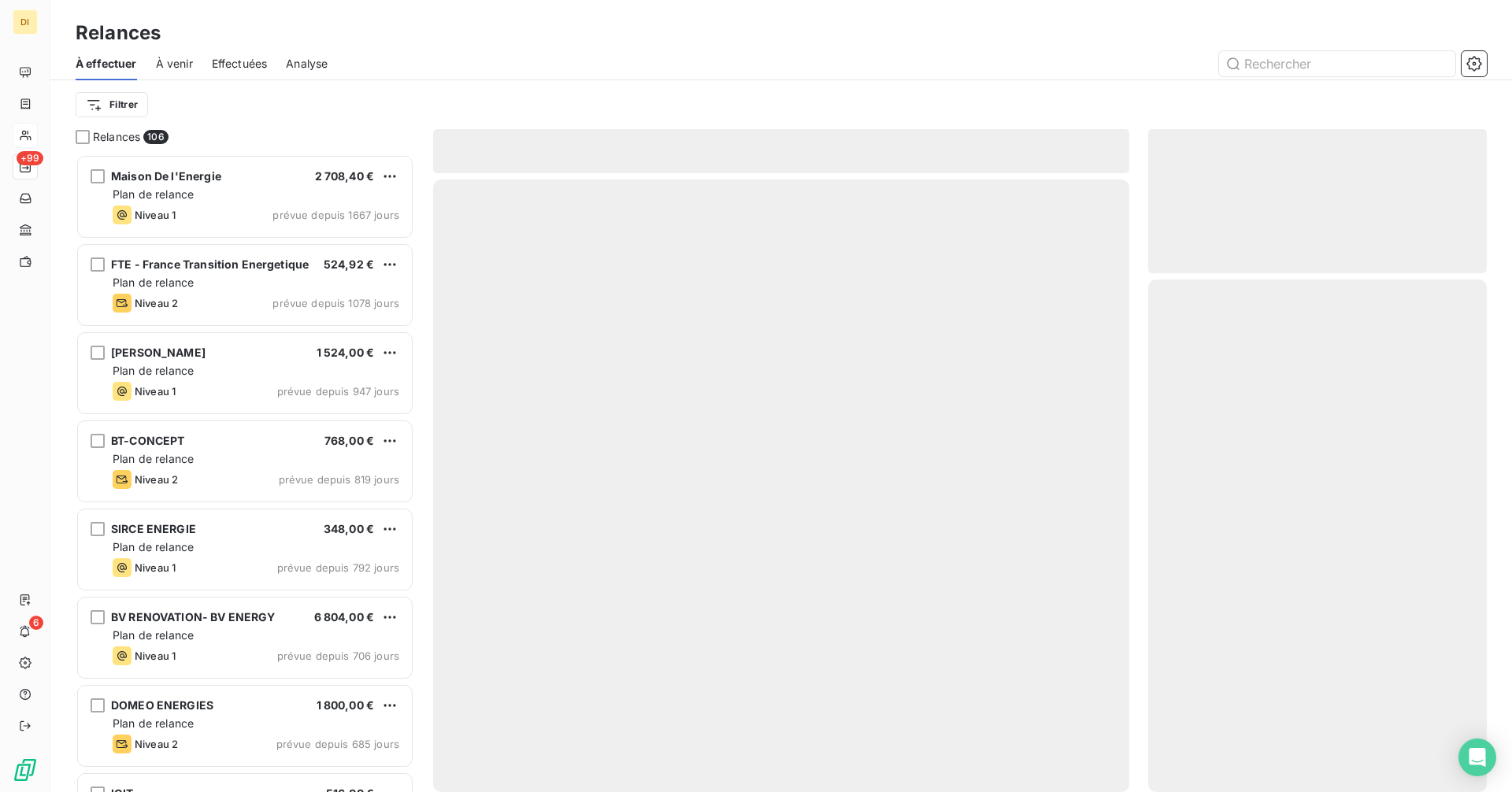
scroll to position [626, 327]
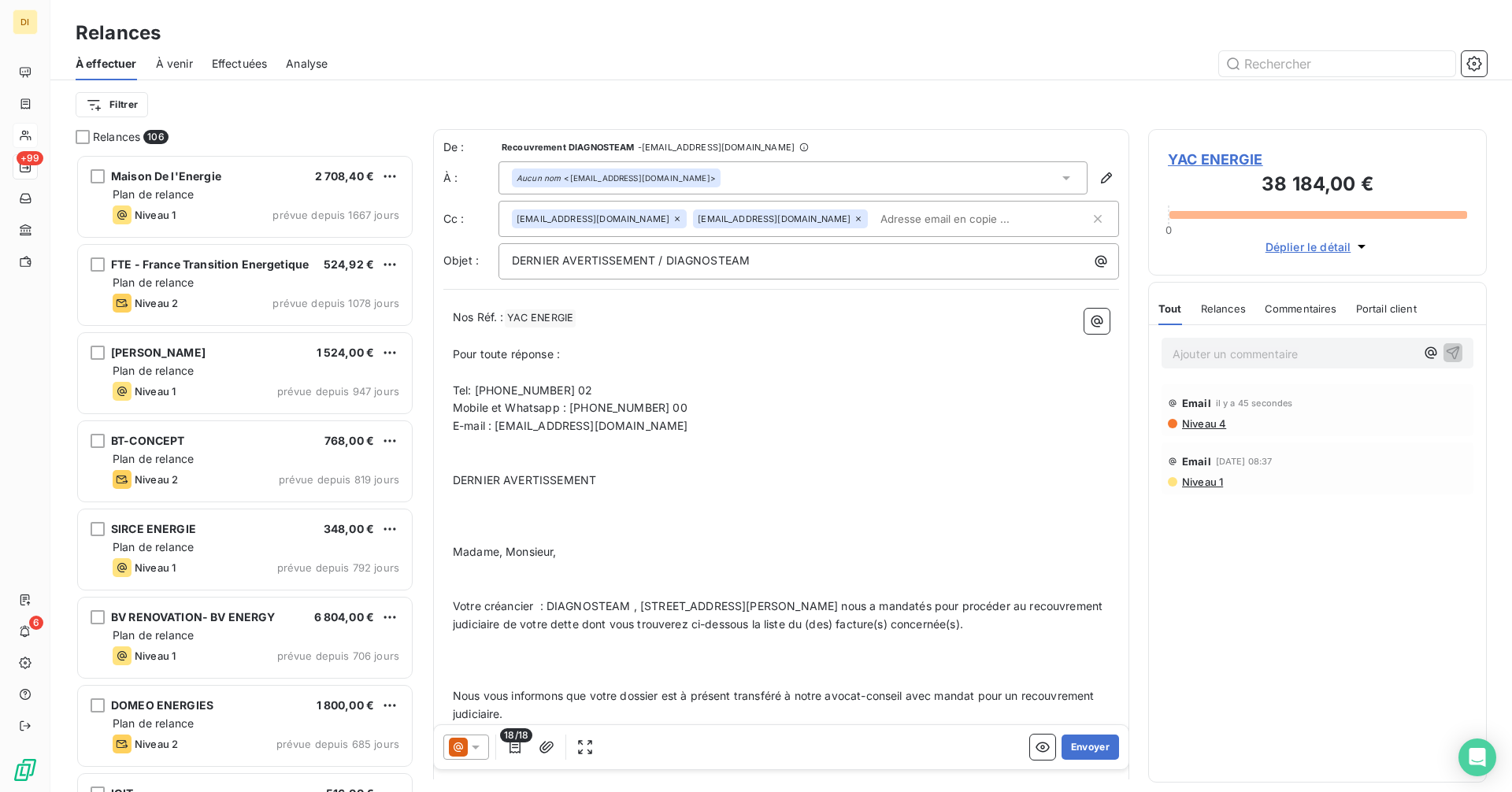
click at [473, 750] on icon at bounding box center [476, 747] width 16 height 16
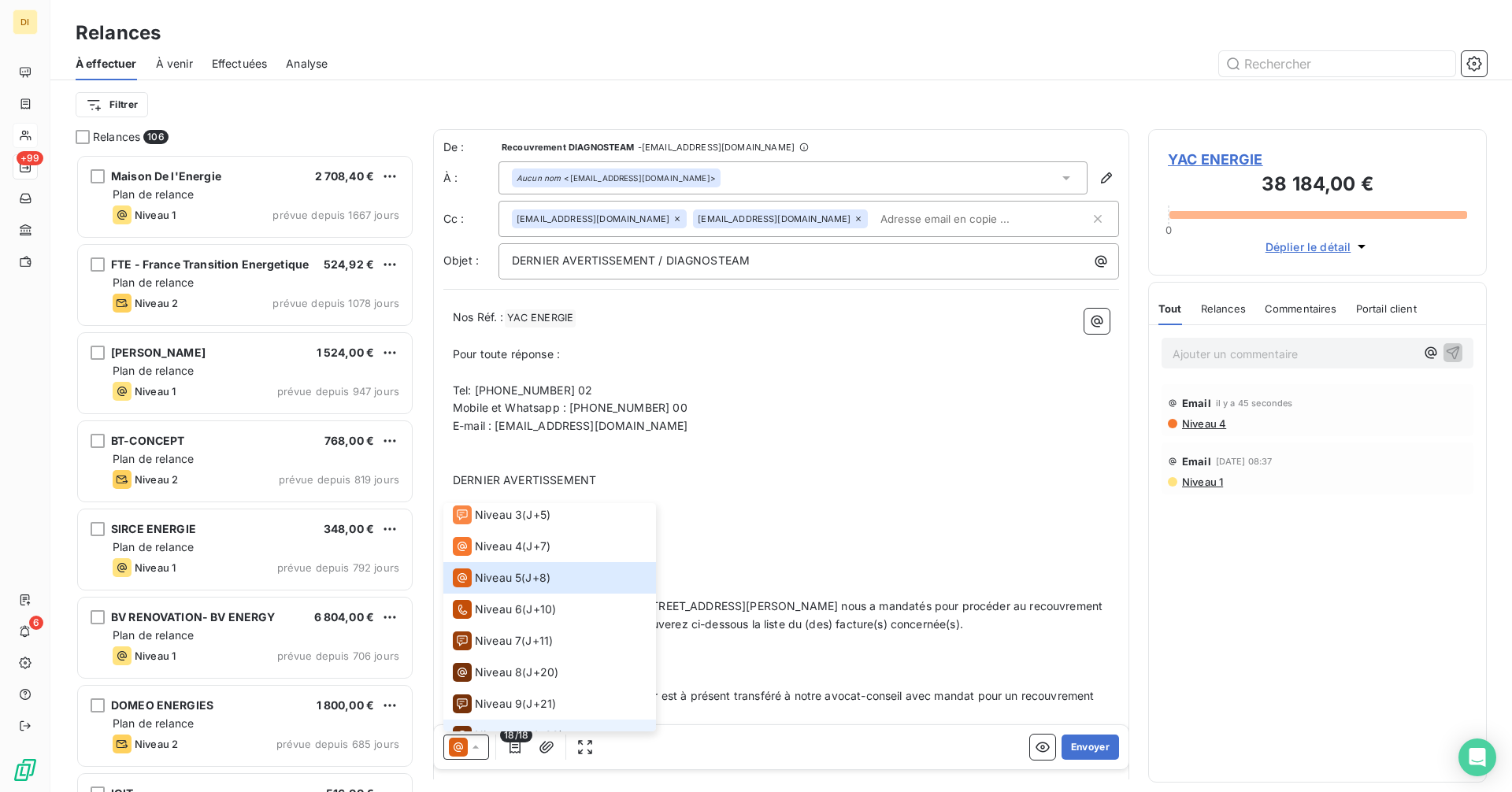
scroll to position [181, 0]
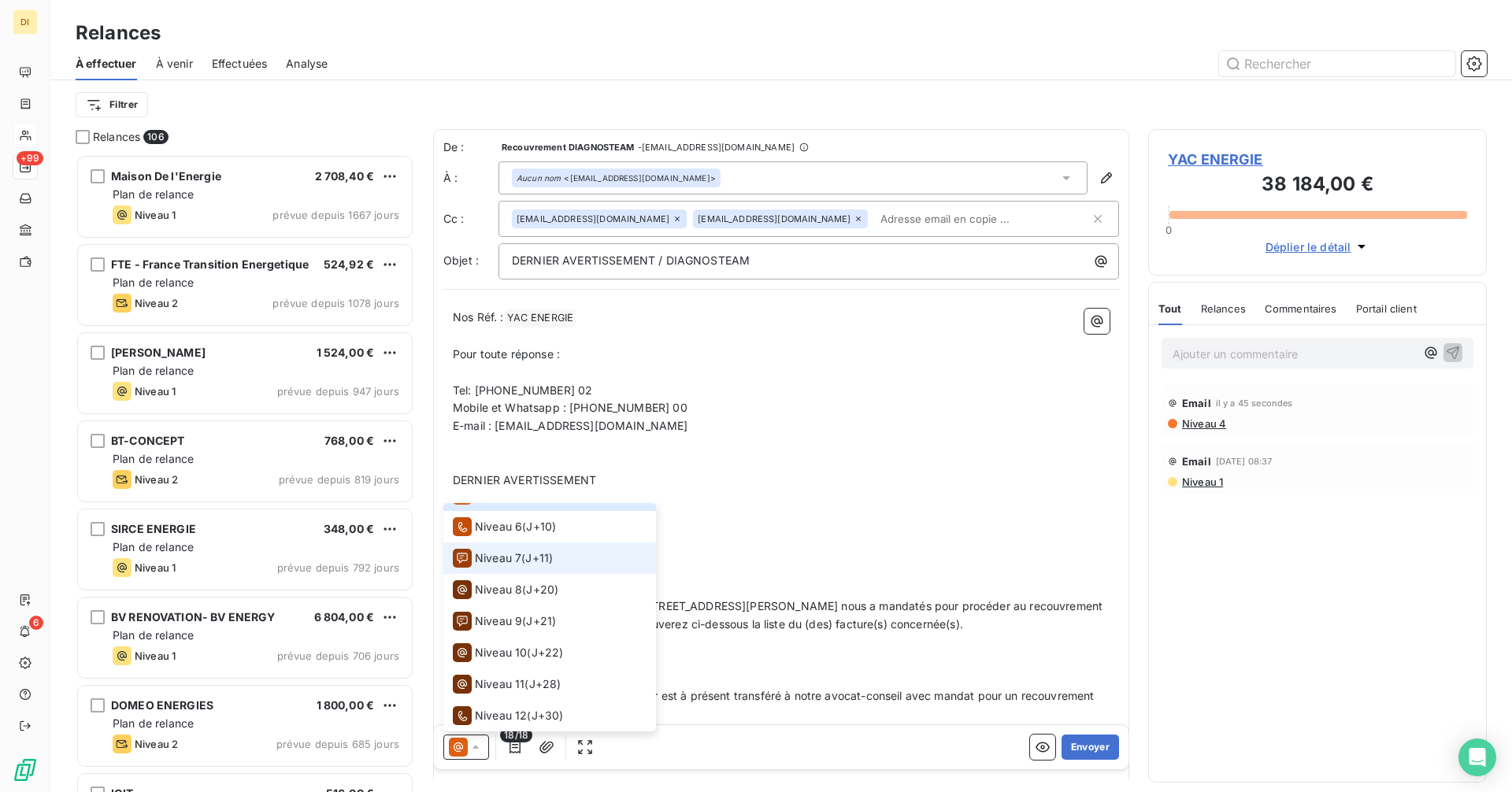
click at [508, 564] on span "Niveau 7" at bounding box center [498, 559] width 47 height 16
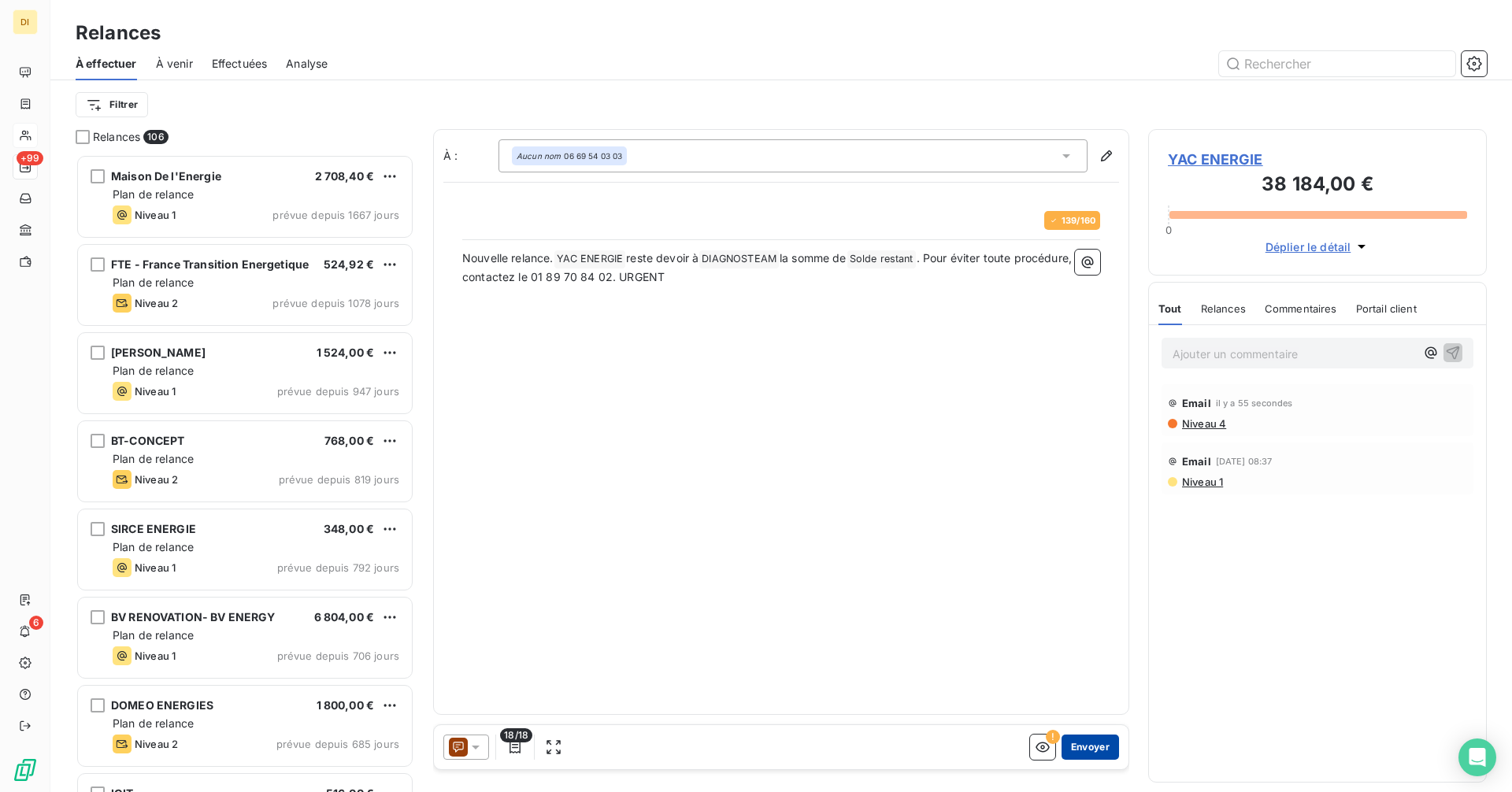
click at [1102, 746] on button "Envoyer" at bounding box center [1090, 747] width 57 height 26
